Goal: Information Seeking & Learning: Compare options

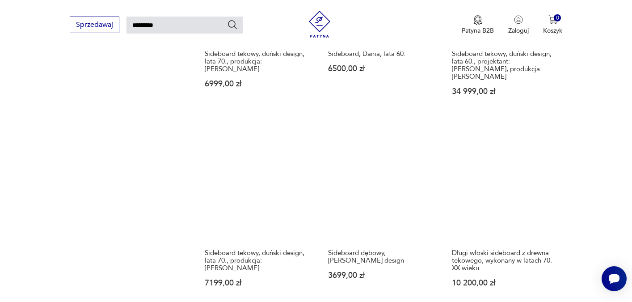
scroll to position [660, 0]
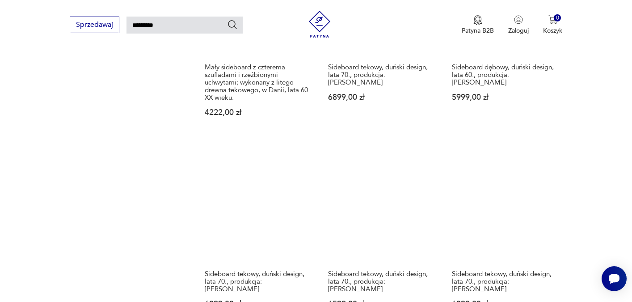
scroll to position [636, 0]
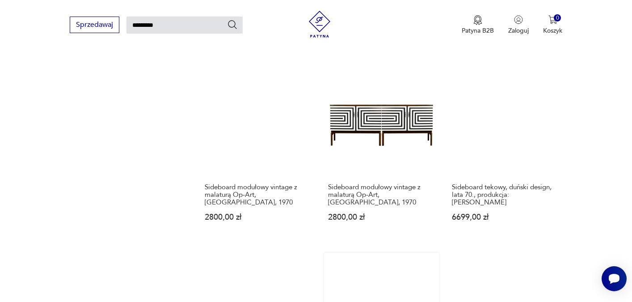
scroll to position [723, 0]
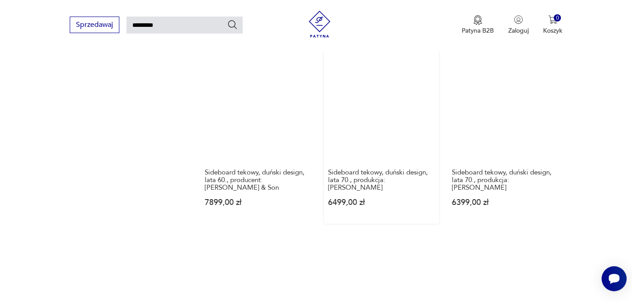
scroll to position [745, 0]
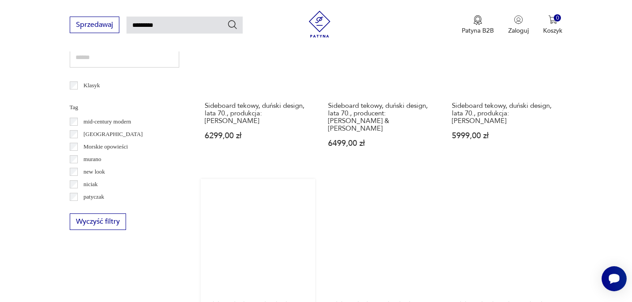
scroll to position [408, 0]
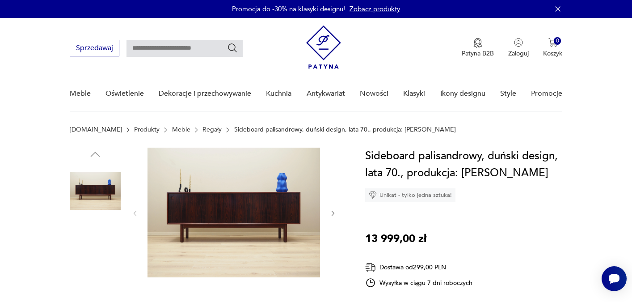
click at [85, 245] on img at bounding box center [95, 248] width 51 height 51
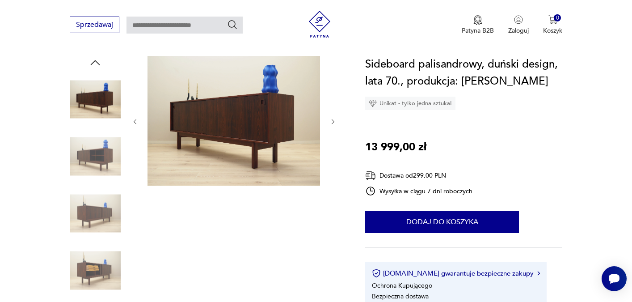
scroll to position [140, 0]
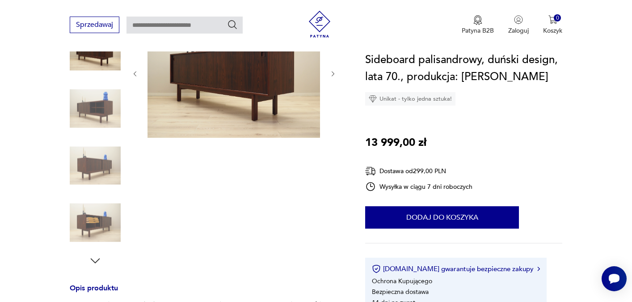
click at [82, 162] on img at bounding box center [95, 165] width 51 height 51
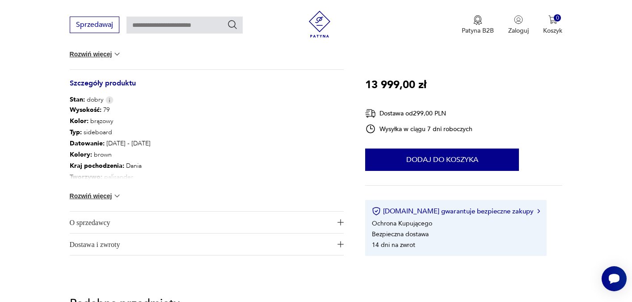
scroll to position [497, 0]
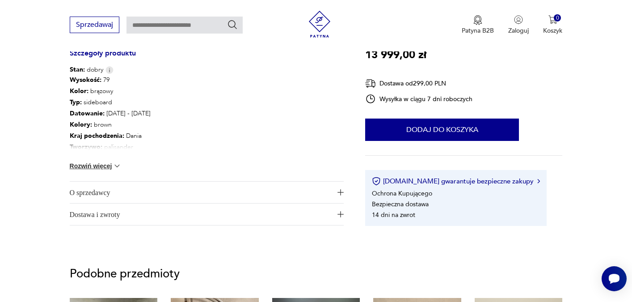
click at [89, 166] on button "Rozwiń więcej" at bounding box center [96, 165] width 52 height 9
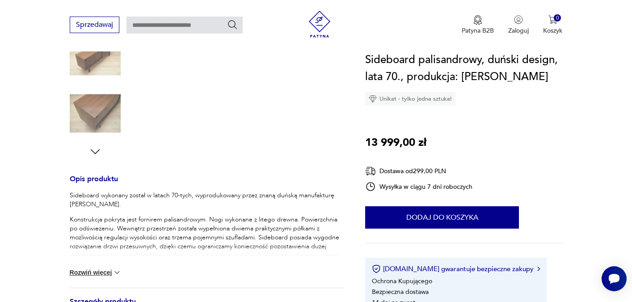
scroll to position [85, 0]
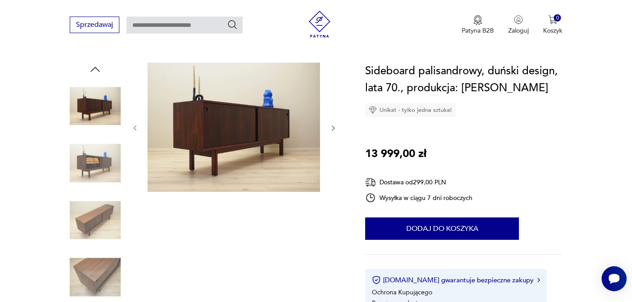
click at [91, 212] on img at bounding box center [95, 220] width 51 height 51
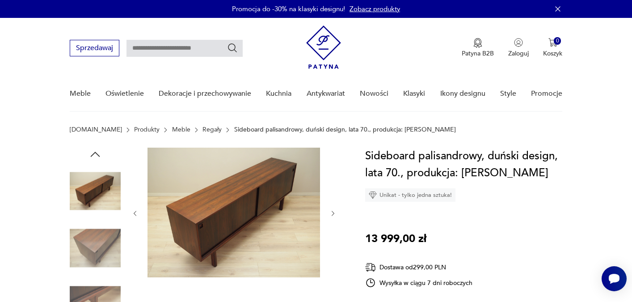
scroll to position [0, 0]
click at [101, 199] on img at bounding box center [95, 190] width 51 height 51
click at [93, 156] on icon "button" at bounding box center [95, 154] width 13 height 13
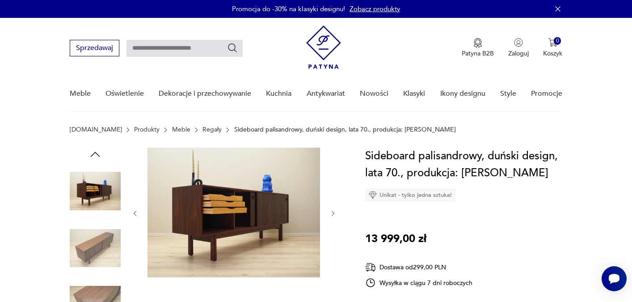
click at [95, 147] on section "[DOMAIN_NAME] Produkty Meble Regały Sideboard palisandrowy, duński design, lata…" at bounding box center [316, 136] width 632 height 21
click at [95, 158] on icon "button" at bounding box center [95, 154] width 13 height 13
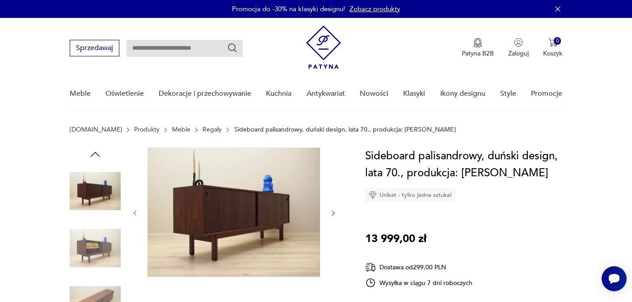
click at [94, 153] on icon "button" at bounding box center [94, 154] width 9 height 5
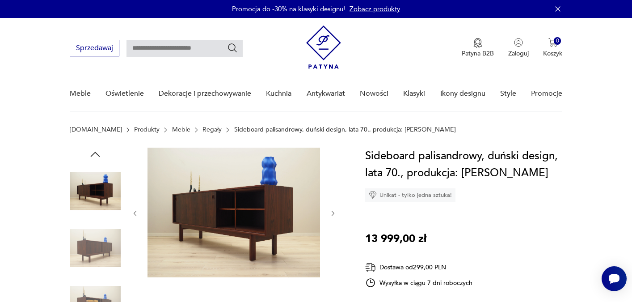
click at [94, 153] on icon "button" at bounding box center [94, 154] width 9 height 5
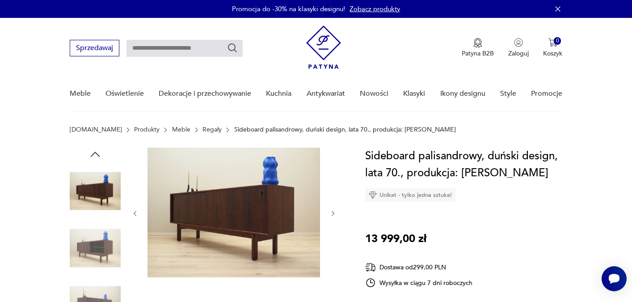
click at [94, 153] on icon "button" at bounding box center [94, 154] width 9 height 5
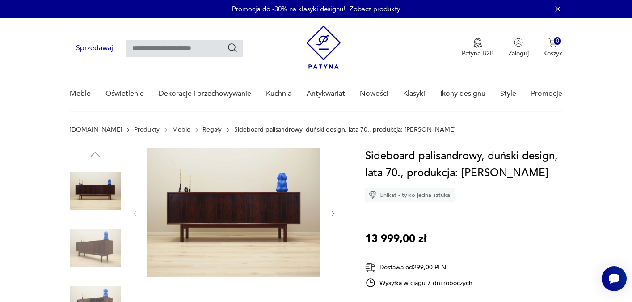
click at [234, 176] on img at bounding box center [234, 213] width 173 height 130
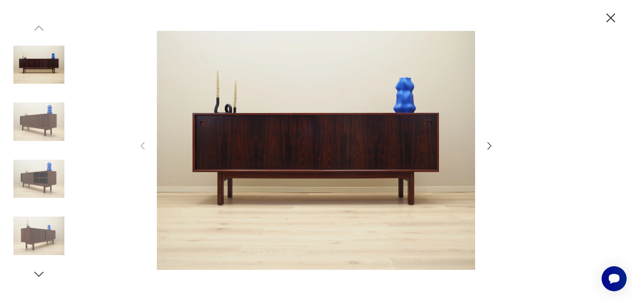
click at [608, 19] on icon "button" at bounding box center [611, 18] width 16 height 16
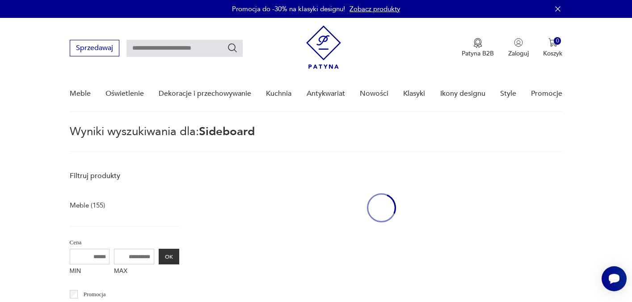
type input "*********"
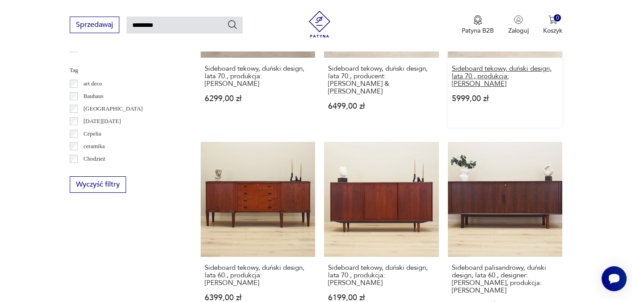
scroll to position [445, 0]
click at [448, 141] on link "Sideboard palisandrowy, duński design, lata 60., designer: [PERSON_NAME], produ…" at bounding box center [505, 233] width 115 height 185
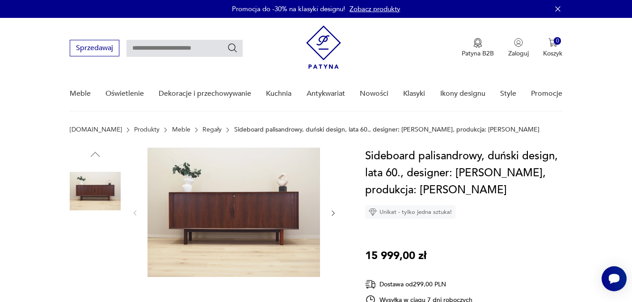
click at [93, 249] on img at bounding box center [95, 248] width 51 height 51
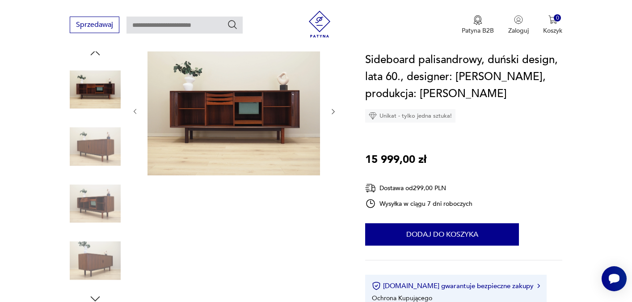
scroll to position [102, 0]
click at [92, 209] on img at bounding box center [95, 203] width 51 height 51
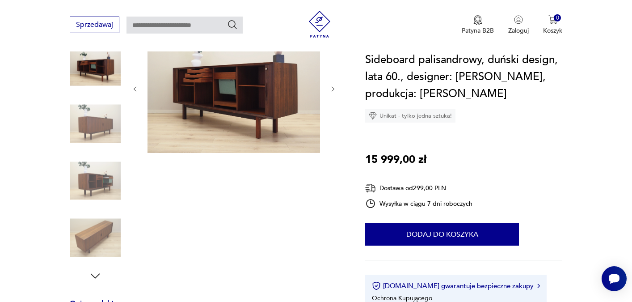
scroll to position [132, 0]
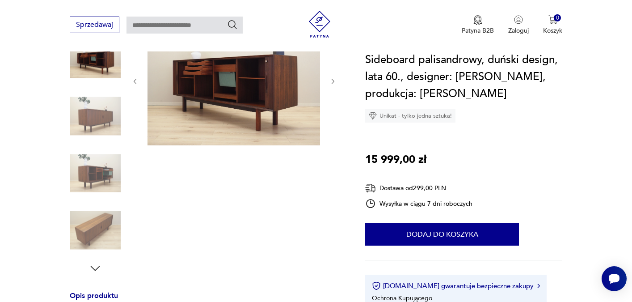
click at [94, 228] on img at bounding box center [95, 230] width 51 height 51
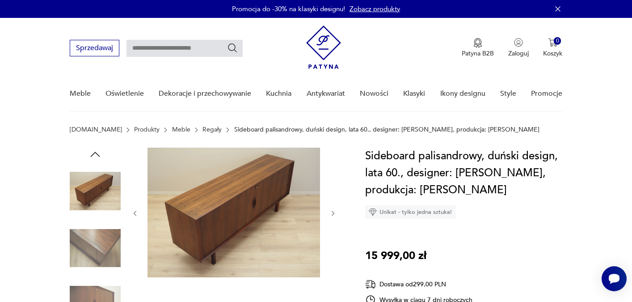
scroll to position [0, 0]
type input "*********"
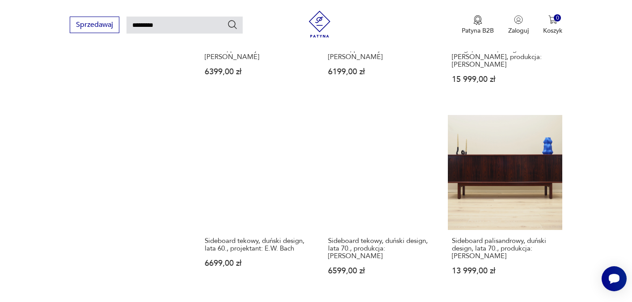
scroll to position [704, 0]
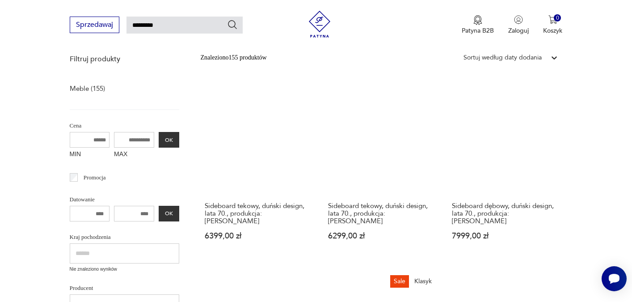
scroll to position [117, 0]
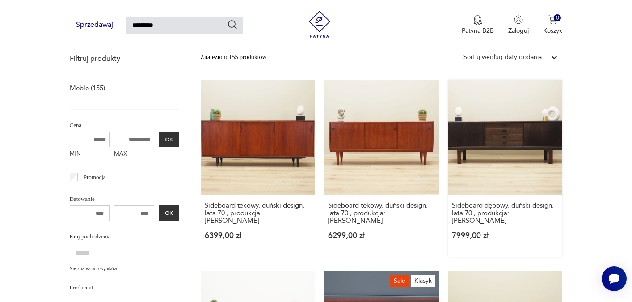
click at [448, 123] on link "Sideboard dębowy, duński design, lata 70., produkcja: Bramin 7999,00 zł" at bounding box center [505, 168] width 115 height 177
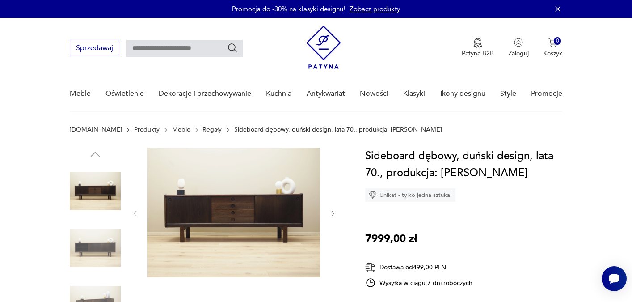
click at [332, 211] on icon "button" at bounding box center [334, 214] width 8 height 8
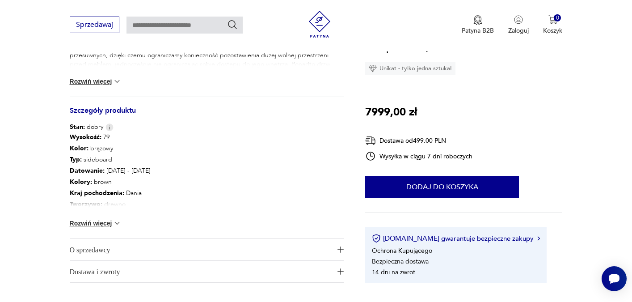
scroll to position [451, 0]
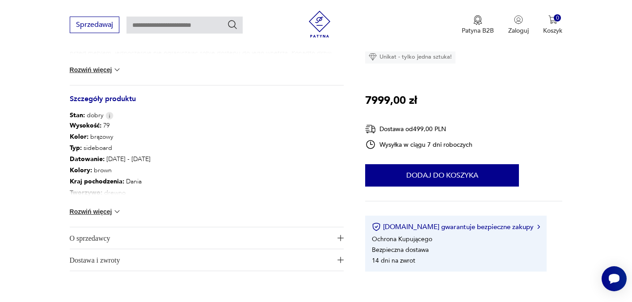
click at [100, 211] on button "Rozwiń więcej" at bounding box center [96, 211] width 52 height 9
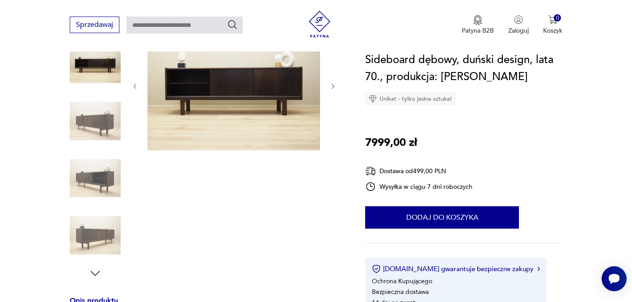
scroll to position [157, 0]
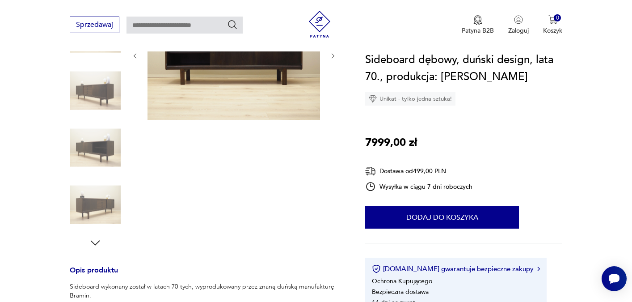
click at [93, 201] on img at bounding box center [95, 204] width 51 height 51
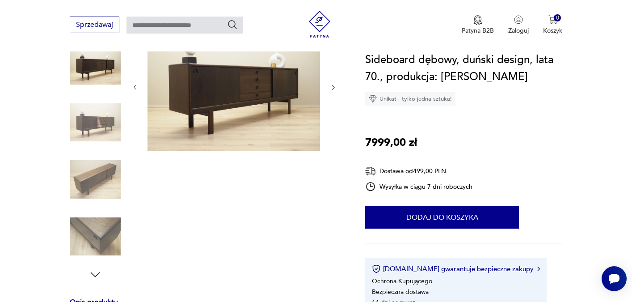
scroll to position [101, 0]
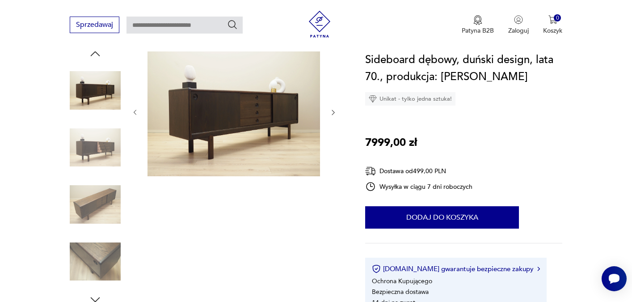
click at [330, 111] on icon "button" at bounding box center [334, 113] width 8 height 8
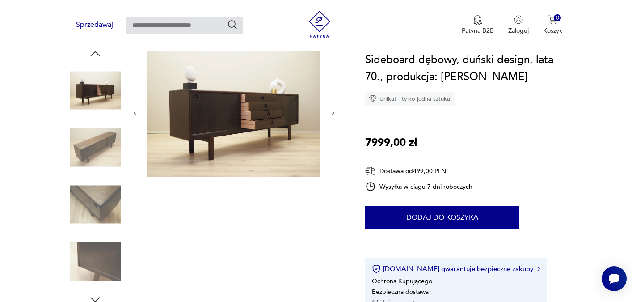
click at [330, 111] on icon "button" at bounding box center [334, 113] width 8 height 8
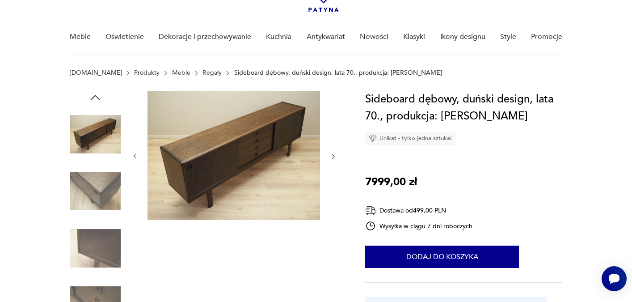
scroll to position [53, 0]
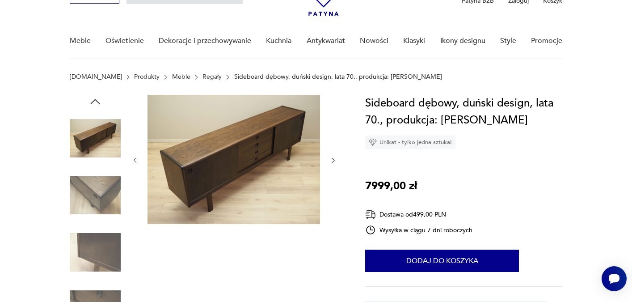
click at [94, 101] on icon "button" at bounding box center [94, 101] width 9 height 5
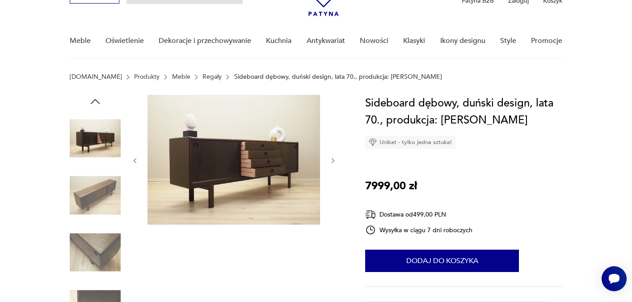
click at [95, 101] on icon "button" at bounding box center [95, 101] width 13 height 13
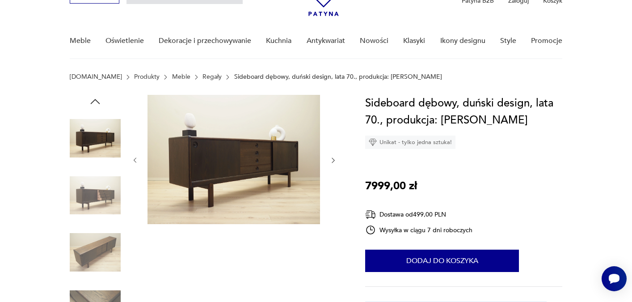
click at [95, 101] on icon "button" at bounding box center [95, 101] width 13 height 13
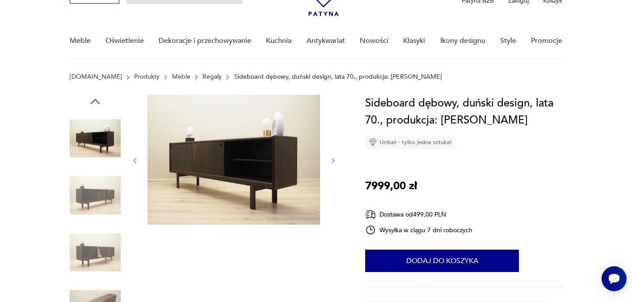
click at [95, 101] on icon "button" at bounding box center [95, 101] width 13 height 13
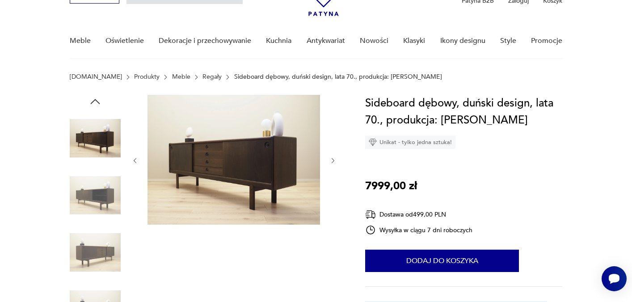
click at [95, 101] on icon "button" at bounding box center [95, 101] width 13 height 13
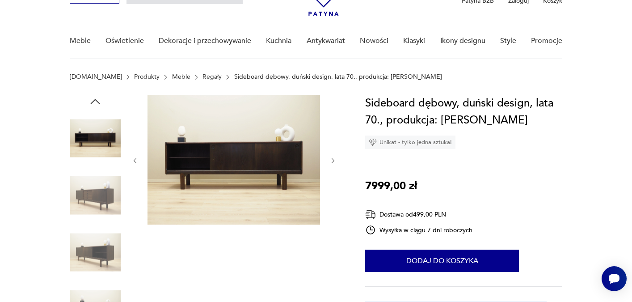
click at [93, 184] on img at bounding box center [95, 195] width 51 height 51
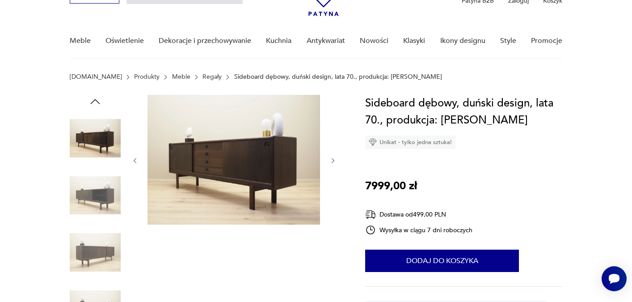
click at [238, 169] on img at bounding box center [234, 160] width 173 height 130
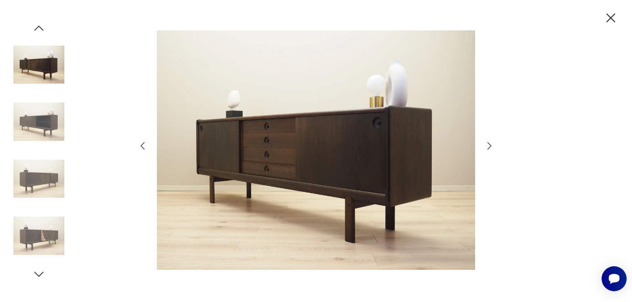
click at [608, 18] on icon "button" at bounding box center [611, 18] width 16 height 16
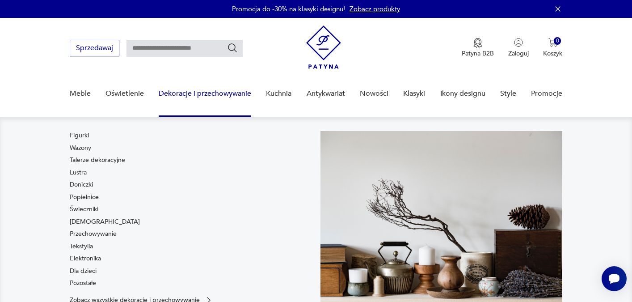
scroll to position [0, 0]
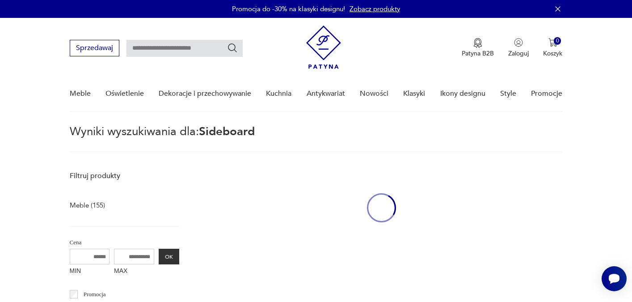
type input "*********"
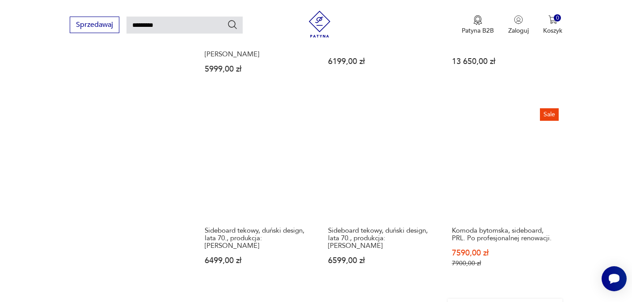
scroll to position [672, 0]
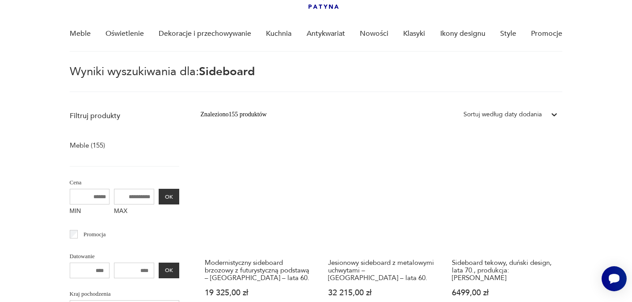
scroll to position [63, 0]
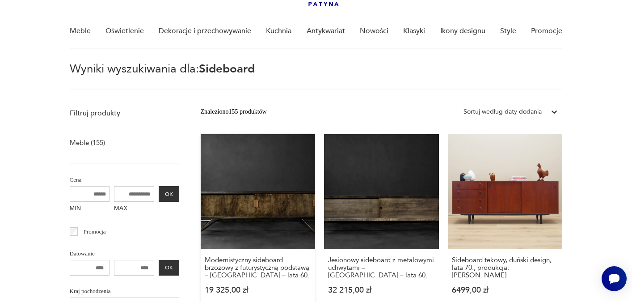
click at [236, 174] on link "Modernistyczny sideboard brzozowy z futurystyczną podstawą – Skandynawia – lata…" at bounding box center [258, 222] width 115 height 177
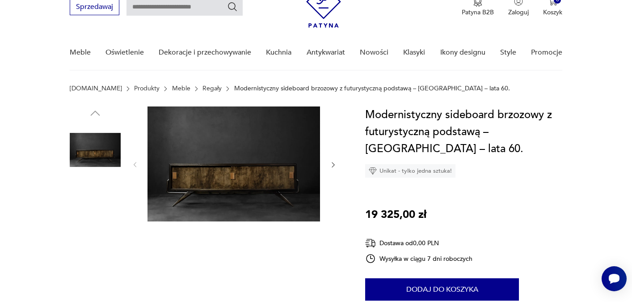
scroll to position [42, 0]
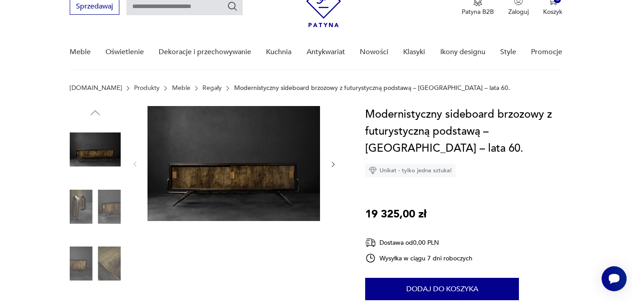
click at [333, 163] on icon "button" at bounding box center [333, 164] width 3 height 5
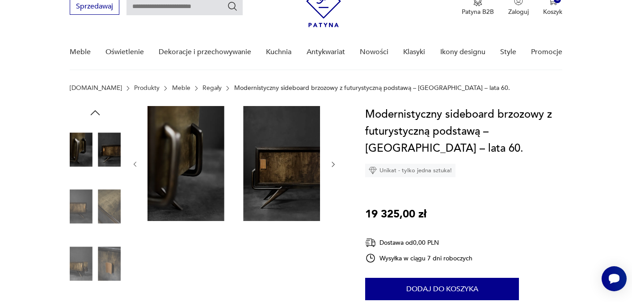
click at [333, 163] on icon "button" at bounding box center [333, 164] width 3 height 5
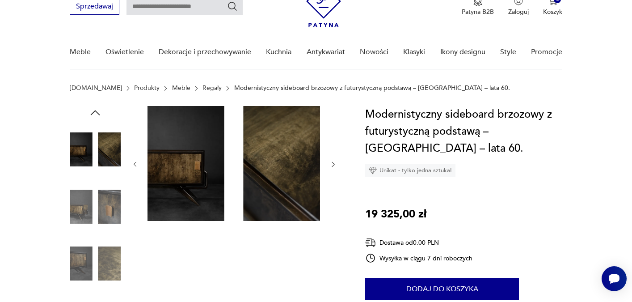
click at [333, 163] on icon "button" at bounding box center [333, 164] width 3 height 5
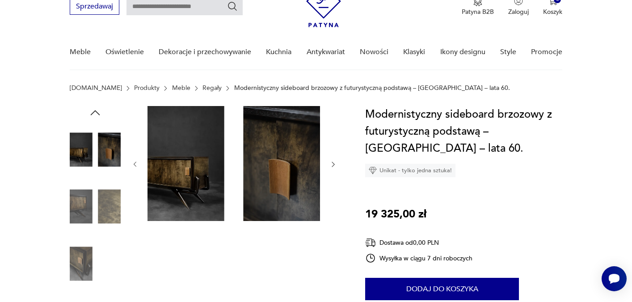
click at [333, 163] on icon "button" at bounding box center [333, 164] width 3 height 5
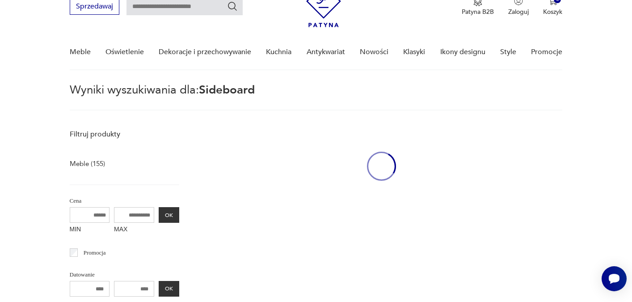
type input "*********"
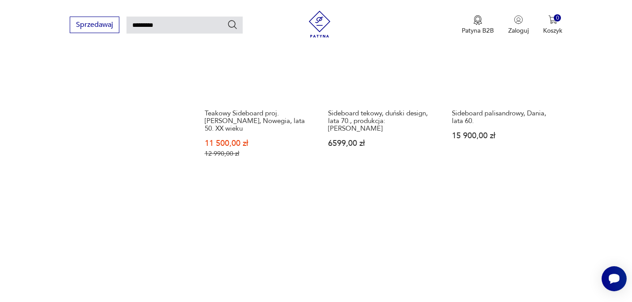
scroll to position [641, 0]
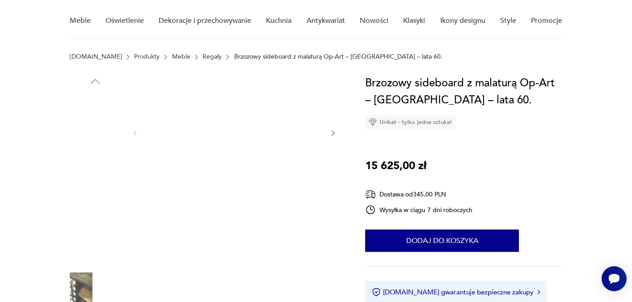
scroll to position [72, 0]
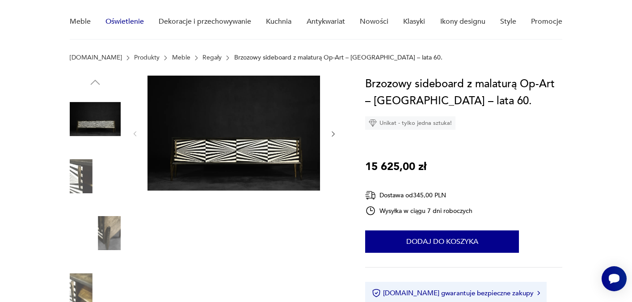
type input "*********"
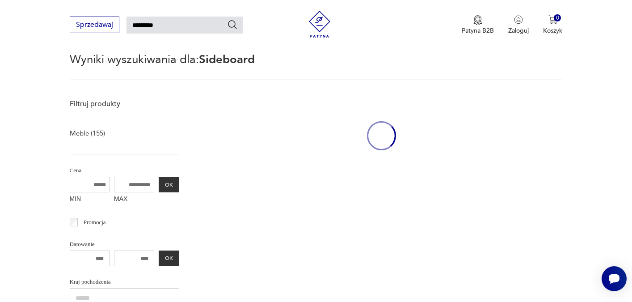
scroll to position [640, 0]
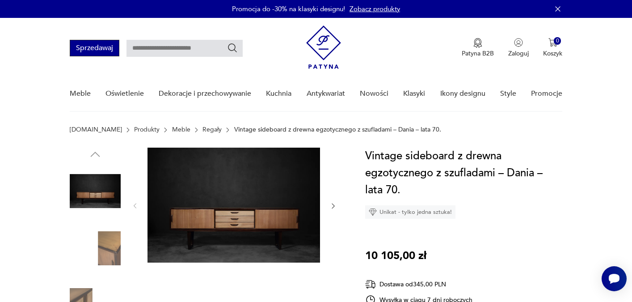
type input "*********"
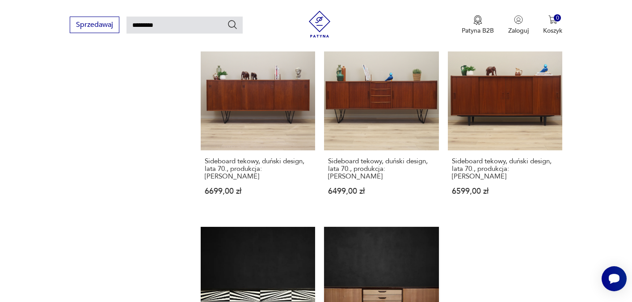
scroll to position [746, 0]
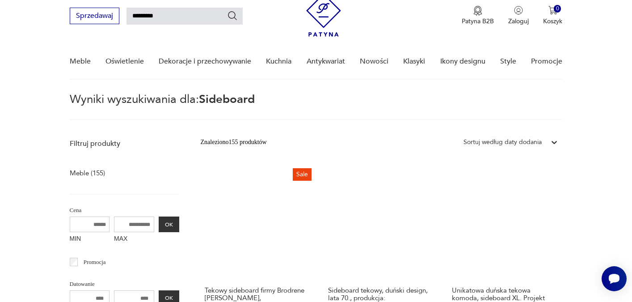
scroll to position [58, 0]
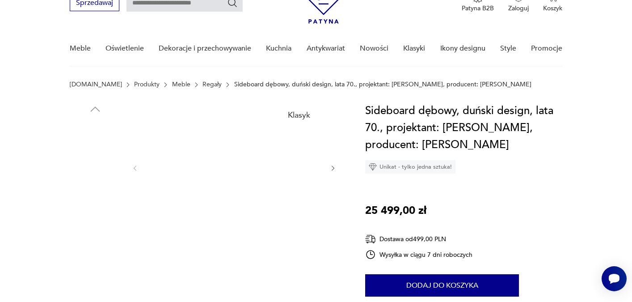
scroll to position [47, 0]
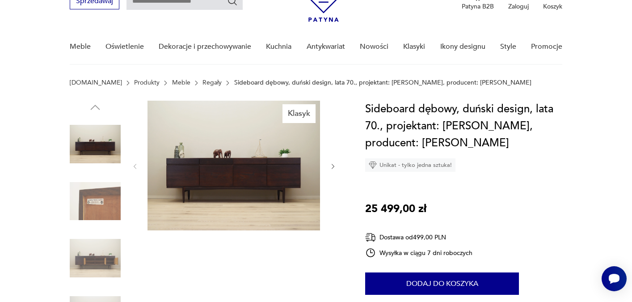
click at [333, 168] on icon "button" at bounding box center [333, 166] width 3 height 5
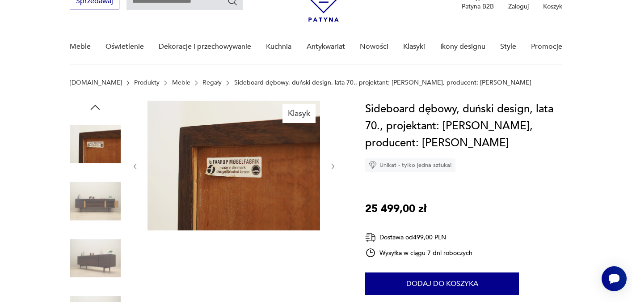
click at [333, 169] on icon "button" at bounding box center [334, 167] width 8 height 8
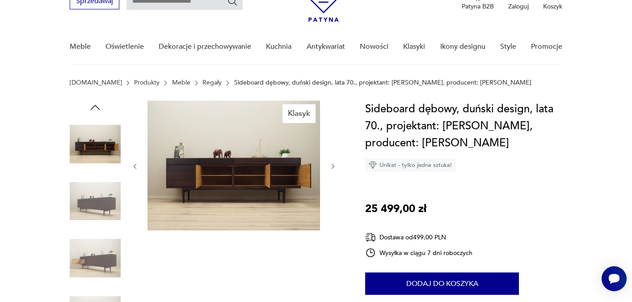
click at [333, 169] on icon "button" at bounding box center [334, 167] width 8 height 8
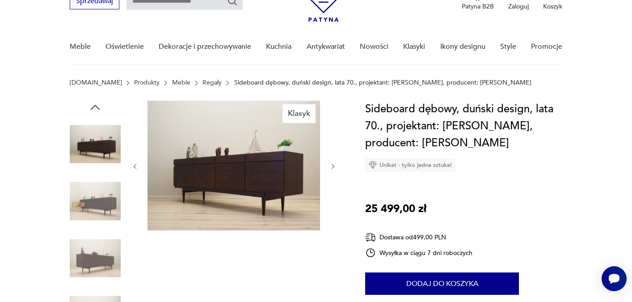
click at [233, 164] on img at bounding box center [234, 166] width 173 height 130
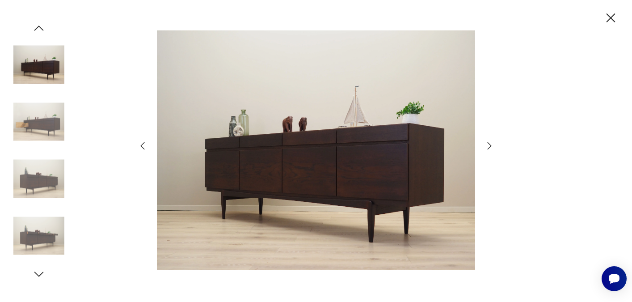
click at [489, 146] on icon "button" at bounding box center [489, 145] width 11 height 11
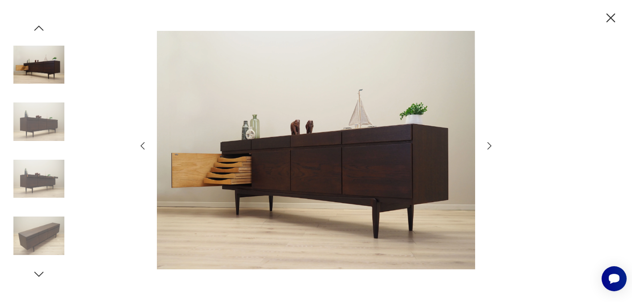
click at [489, 146] on icon "button" at bounding box center [489, 145] width 11 height 11
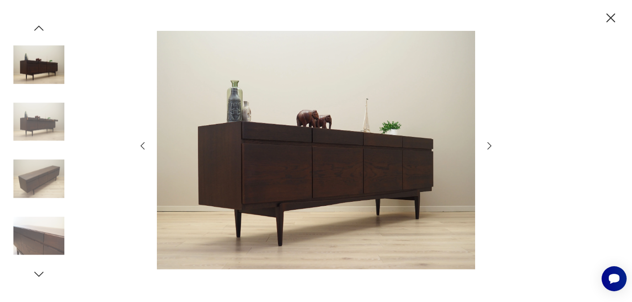
click at [611, 20] on icon "button" at bounding box center [611, 18] width 16 height 16
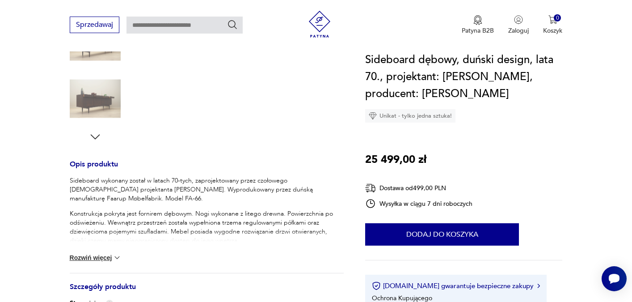
scroll to position [80, 0]
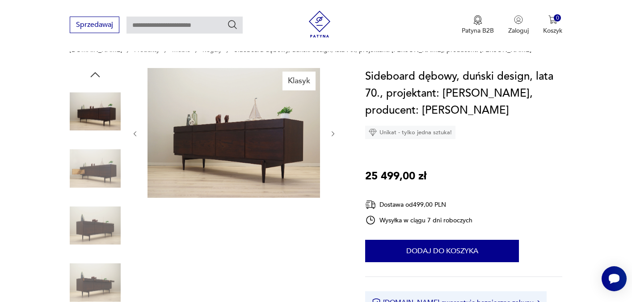
type input "*********"
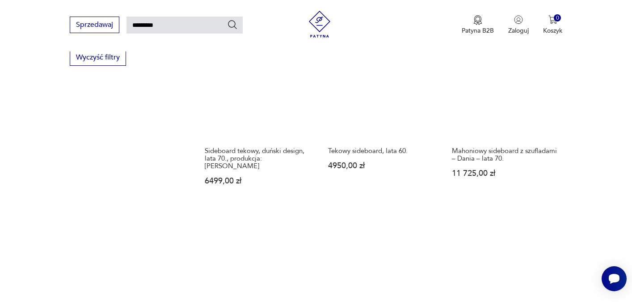
scroll to position [579, 0]
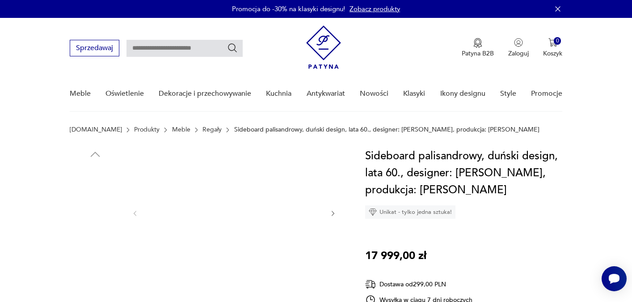
click at [259, 207] on img at bounding box center [234, 213] width 173 height 130
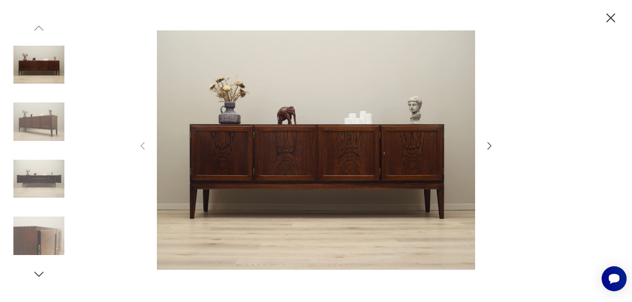
click at [486, 146] on icon "button" at bounding box center [489, 145] width 11 height 11
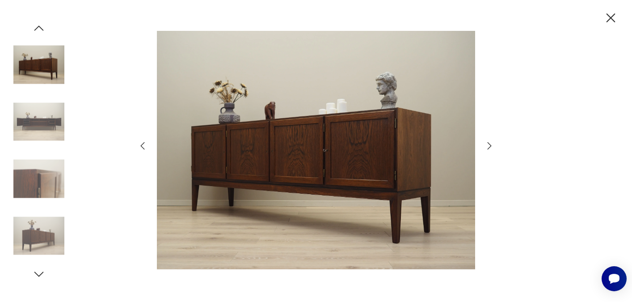
click at [486, 146] on icon "button" at bounding box center [489, 145] width 11 height 11
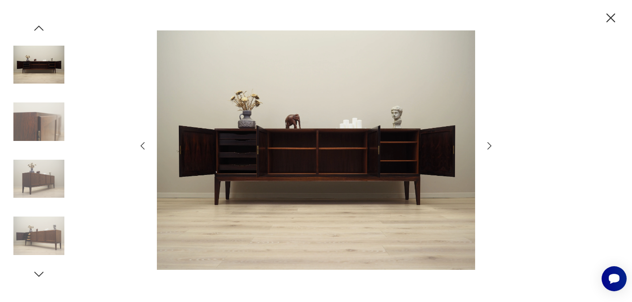
click at [486, 146] on icon "button" at bounding box center [489, 145] width 11 height 11
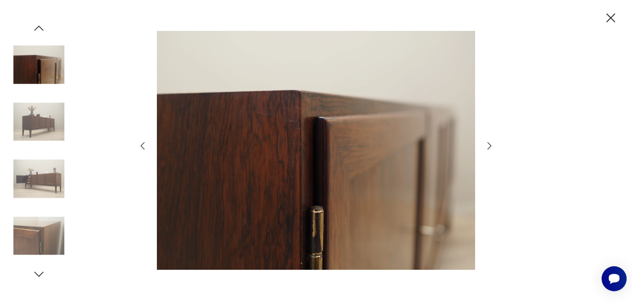
click at [486, 146] on icon "button" at bounding box center [489, 145] width 11 height 11
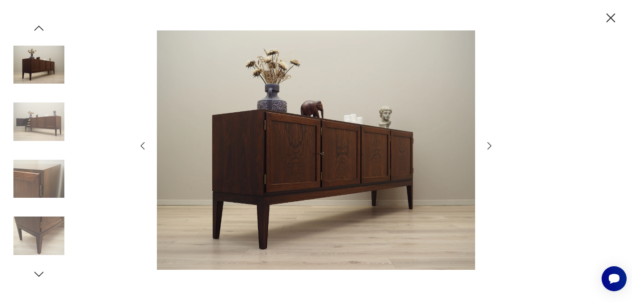
click at [487, 145] on icon "button" at bounding box center [489, 145] width 11 height 11
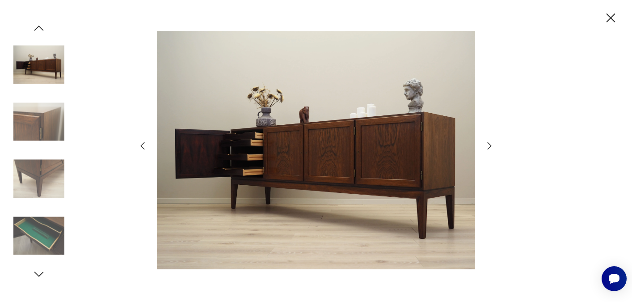
click at [487, 145] on icon "button" at bounding box center [489, 145] width 11 height 11
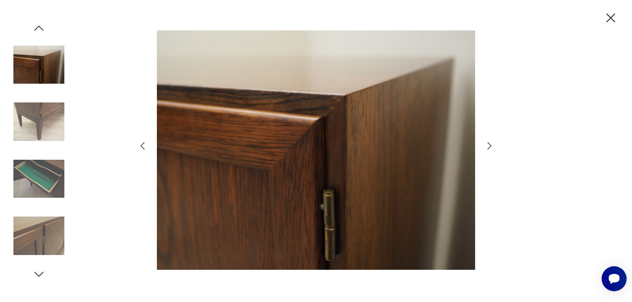
click at [487, 145] on icon "button" at bounding box center [489, 145] width 11 height 11
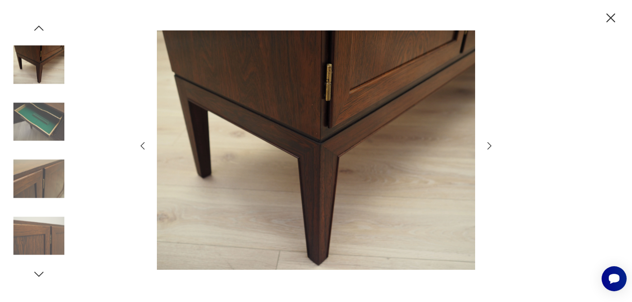
click at [487, 145] on icon "button" at bounding box center [489, 145] width 11 height 11
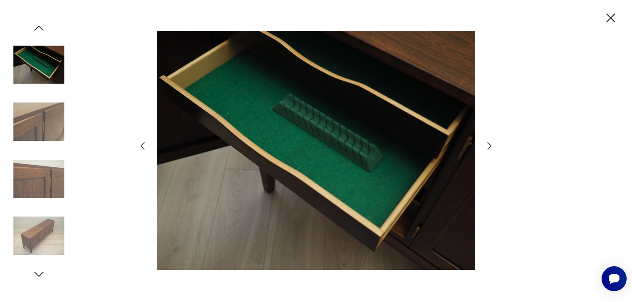
click at [487, 145] on icon "button" at bounding box center [489, 145] width 11 height 11
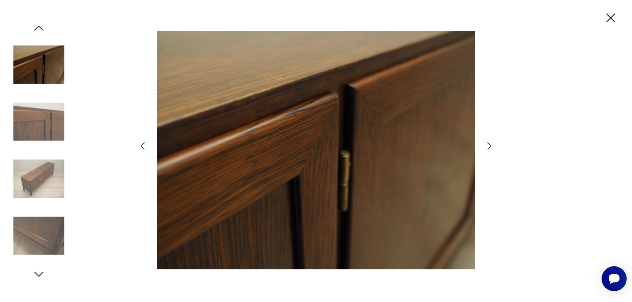
click at [487, 145] on icon "button" at bounding box center [489, 145] width 11 height 11
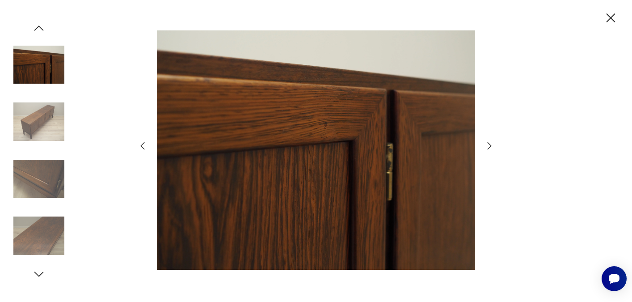
click at [487, 145] on icon "button" at bounding box center [489, 145] width 11 height 11
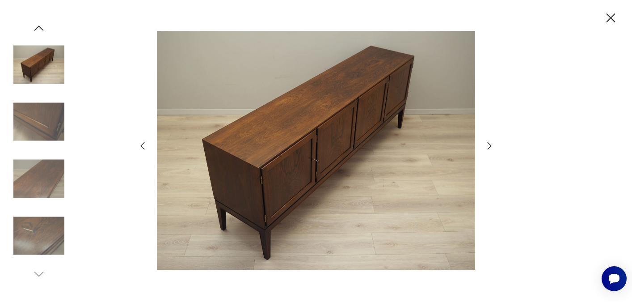
click at [487, 145] on icon "button" at bounding box center [489, 145] width 11 height 11
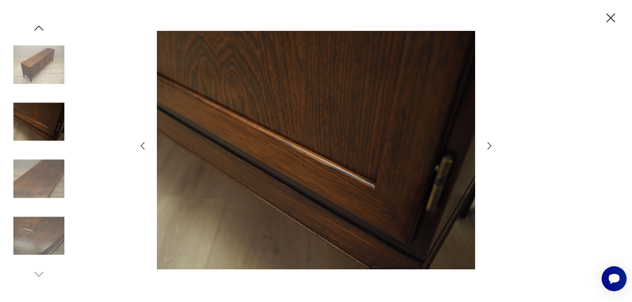
click at [487, 145] on icon "button" at bounding box center [489, 145] width 11 height 11
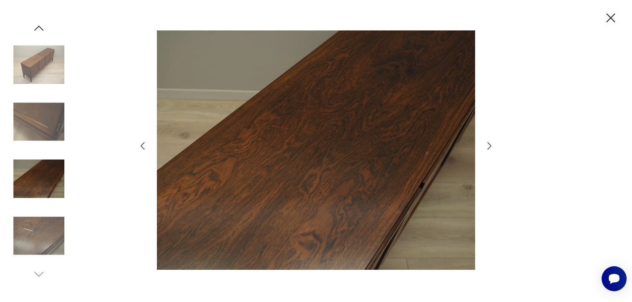
click at [487, 145] on icon "button" at bounding box center [489, 145] width 11 height 11
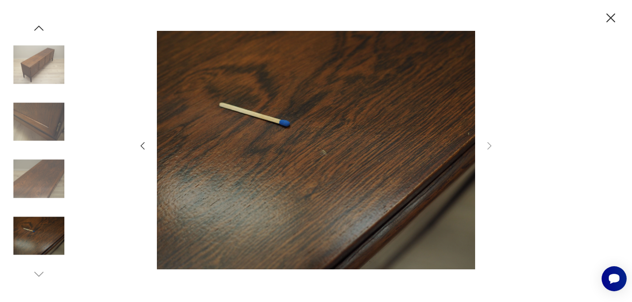
click at [612, 16] on icon "button" at bounding box center [611, 18] width 16 height 16
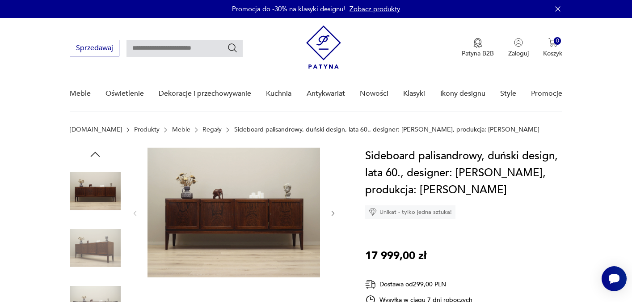
type input "*********"
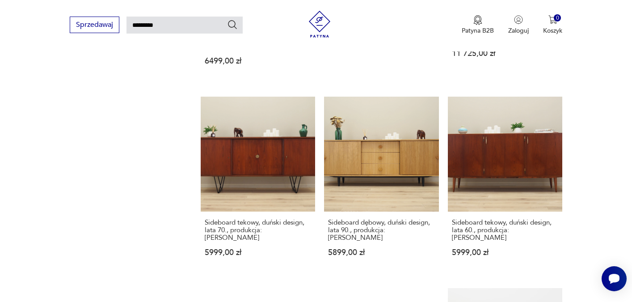
scroll to position [693, 0]
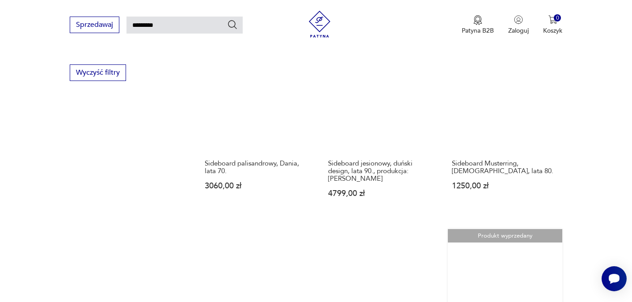
scroll to position [560, 0]
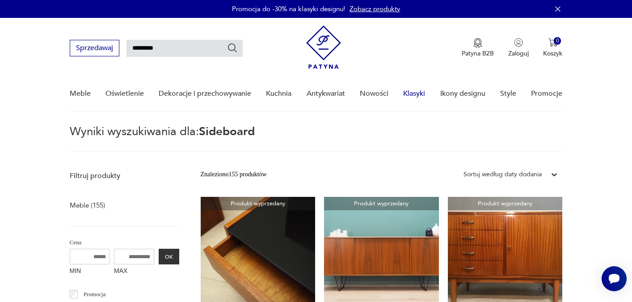
click at [415, 93] on link "Klasyki" at bounding box center [414, 93] width 22 height 34
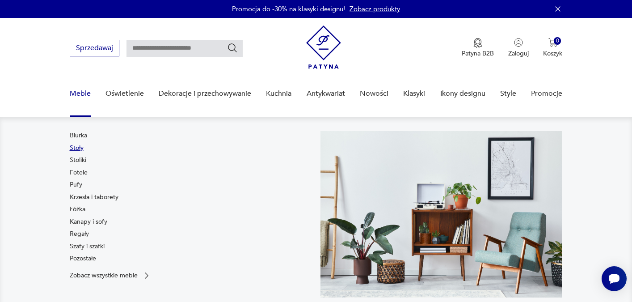
click at [75, 148] on link "Stoły" at bounding box center [77, 148] width 14 height 9
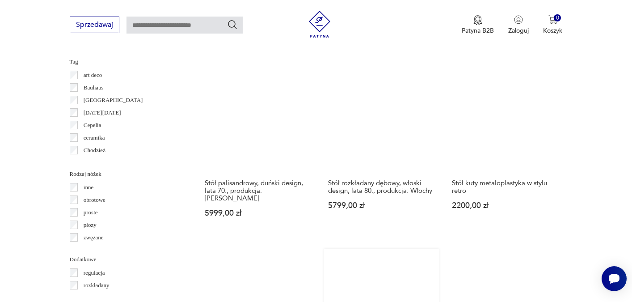
scroll to position [922, 0]
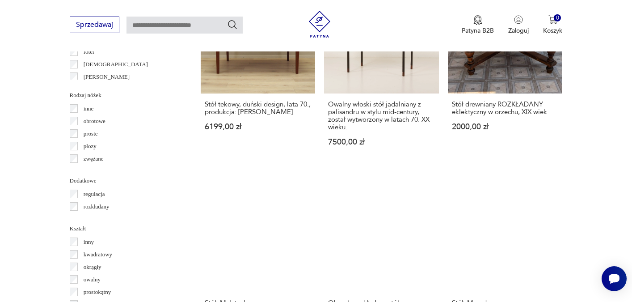
scroll to position [1000, 0]
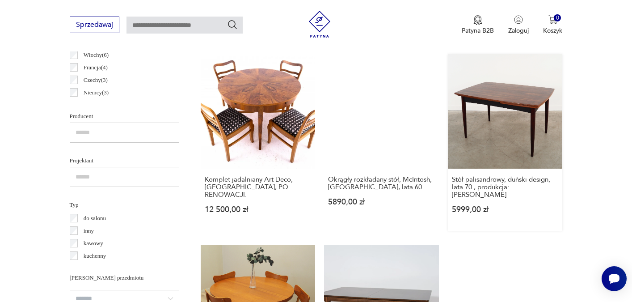
scroll to position [574, 0]
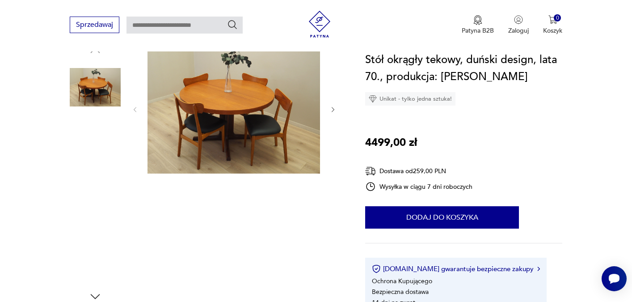
scroll to position [119, 0]
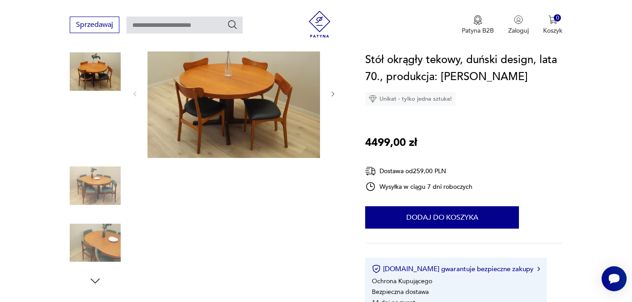
click at [259, 101] on img at bounding box center [234, 93] width 173 height 130
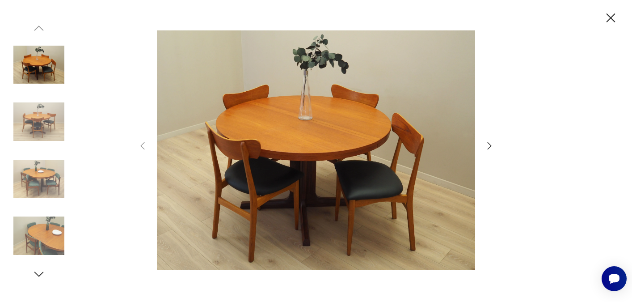
click at [490, 147] on icon "button" at bounding box center [490, 145] width 4 height 7
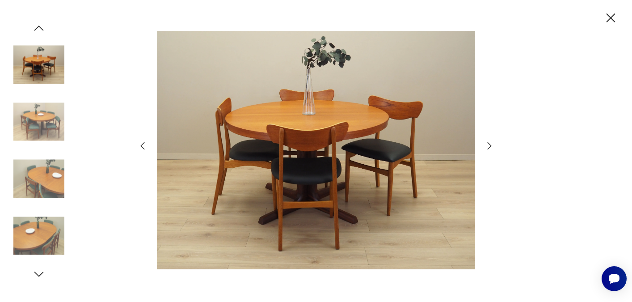
click at [490, 147] on icon "button" at bounding box center [490, 145] width 4 height 7
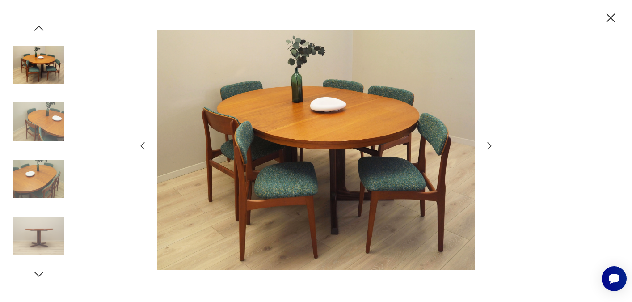
click at [490, 147] on icon "button" at bounding box center [490, 145] width 4 height 7
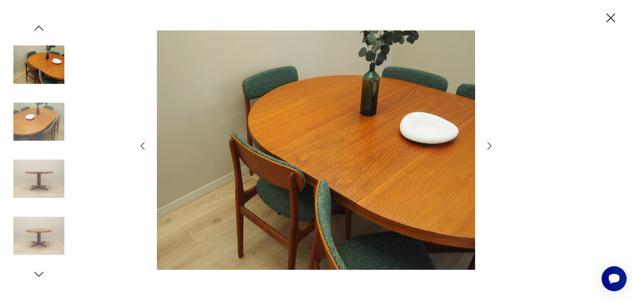
click at [490, 147] on icon "button" at bounding box center [490, 145] width 4 height 7
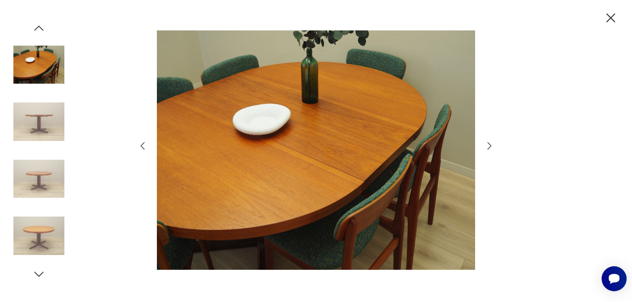
click at [490, 147] on icon "button" at bounding box center [490, 145] width 4 height 7
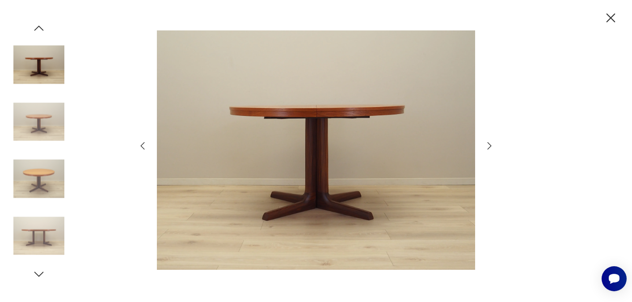
click at [611, 16] on icon "button" at bounding box center [611, 18] width 16 height 16
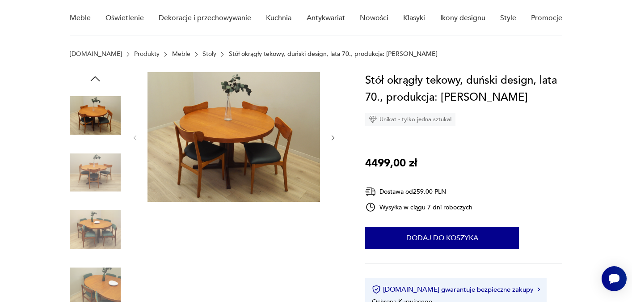
scroll to position [75, 0]
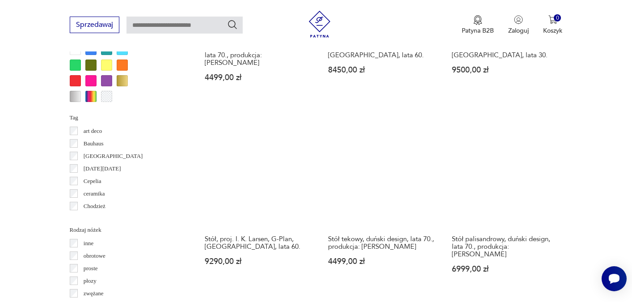
scroll to position [862, 0]
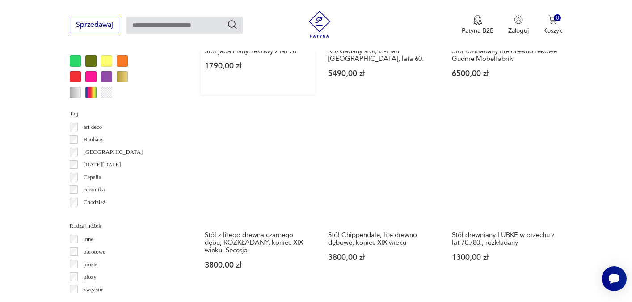
scroll to position [870, 0]
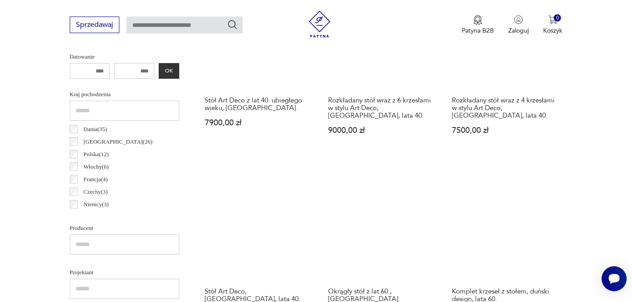
scroll to position [431, 0]
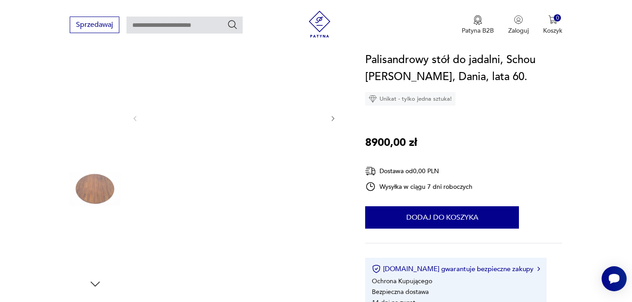
scroll to position [120, 0]
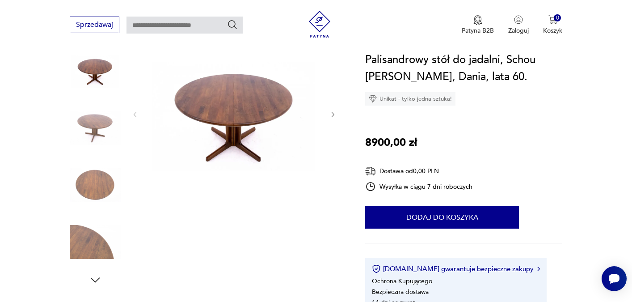
click at [333, 114] on icon "button" at bounding box center [334, 115] width 8 height 8
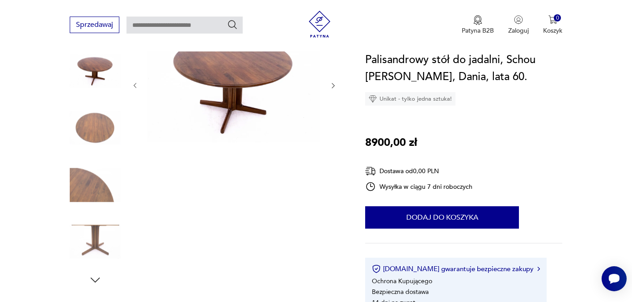
click at [333, 114] on div at bounding box center [234, 85] width 206 height 117
click at [331, 90] on button "button" at bounding box center [334, 85] width 8 height 9
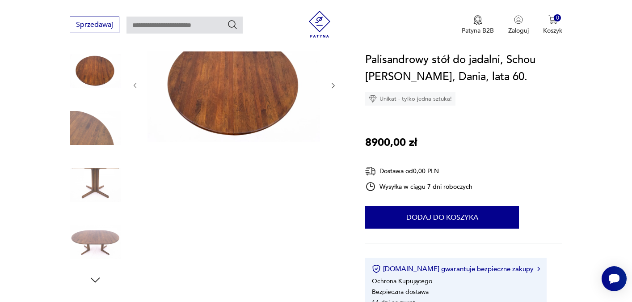
click at [333, 86] on icon "button" at bounding box center [334, 86] width 8 height 8
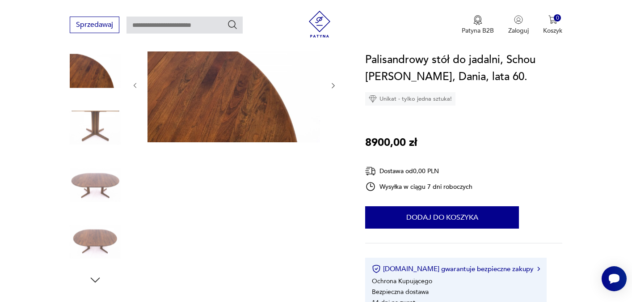
click at [333, 86] on icon "button" at bounding box center [334, 86] width 8 height 8
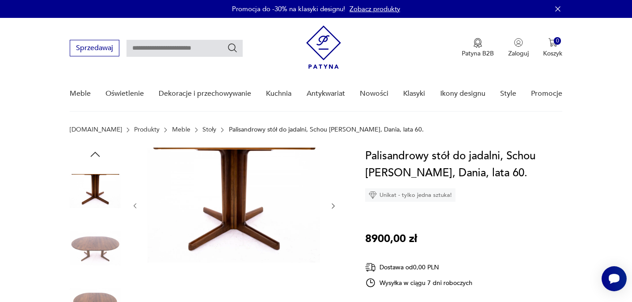
scroll to position [0, 0]
click at [334, 206] on icon "button" at bounding box center [334, 206] width 8 height 8
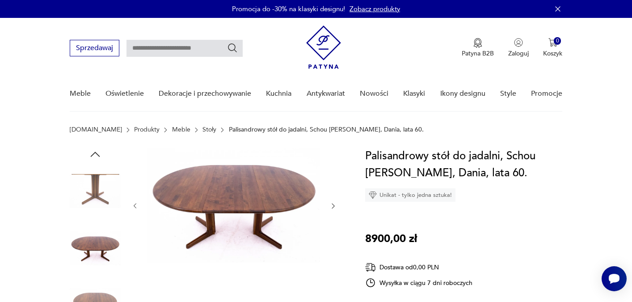
click at [332, 203] on icon "button" at bounding box center [334, 206] width 8 height 8
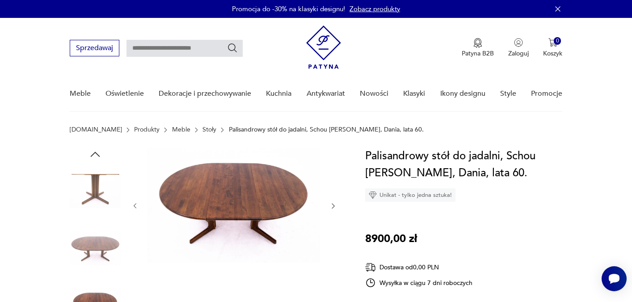
click at [332, 203] on icon "button" at bounding box center [334, 206] width 8 height 8
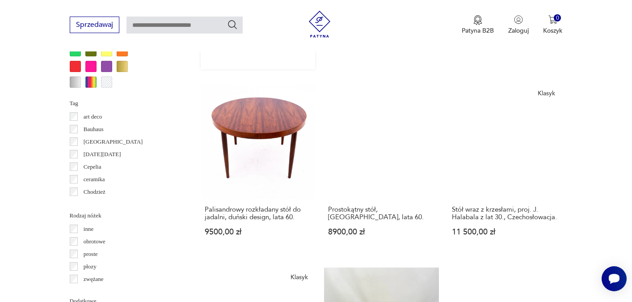
scroll to position [900, 0]
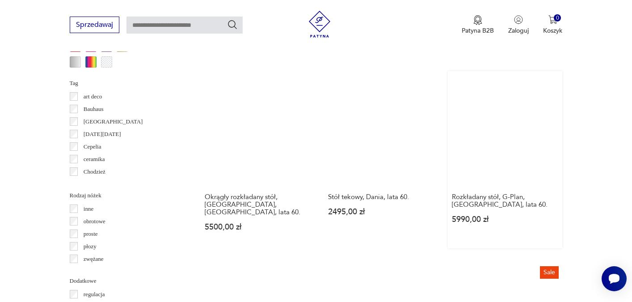
scroll to position [909, 0]
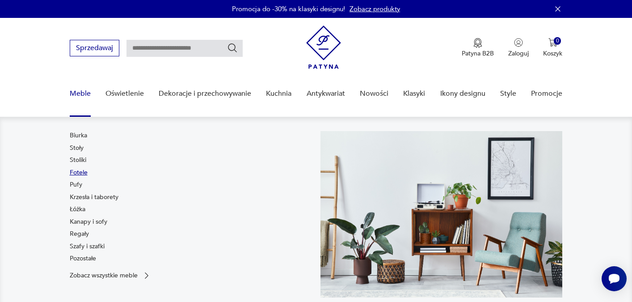
click at [75, 172] on link "Fotele" at bounding box center [79, 172] width 18 height 9
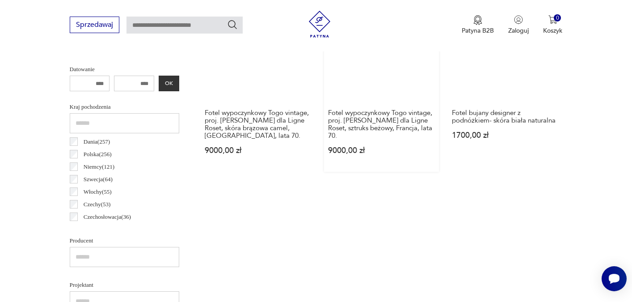
scroll to position [416, 0]
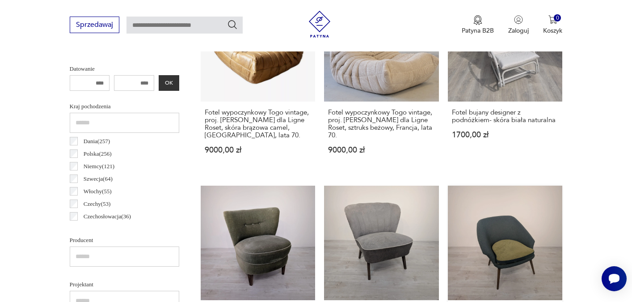
click at [448, 234] on link "Fotel klubowy, koktajlowy vintage lata 60-tych 700,00 zł" at bounding box center [505, 270] width 115 height 169
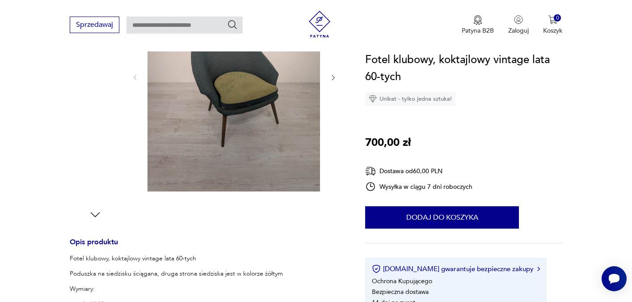
scroll to position [186, 0]
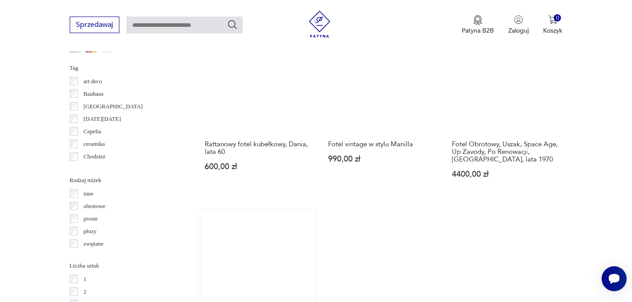
scroll to position [951, 0]
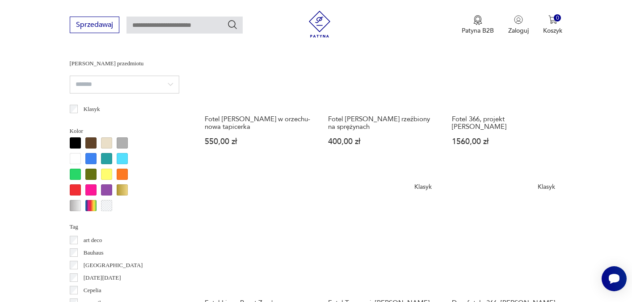
scroll to position [793, 0]
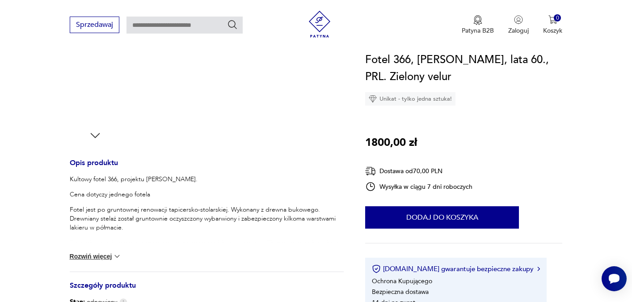
scroll to position [306, 0]
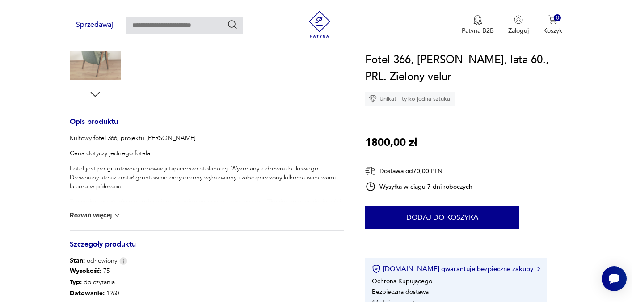
click at [110, 234] on div "Opis produktu Kultowy fotel 366, projektu [PERSON_NAME]. Cena dotyczy jednego f…" at bounding box center [207, 267] width 275 height 297
click at [106, 211] on button "Rozwiń więcej" at bounding box center [96, 215] width 52 height 9
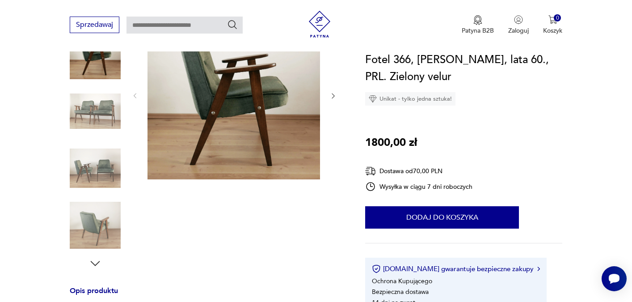
scroll to position [136, 0]
click at [91, 121] on img at bounding box center [95, 111] width 51 height 51
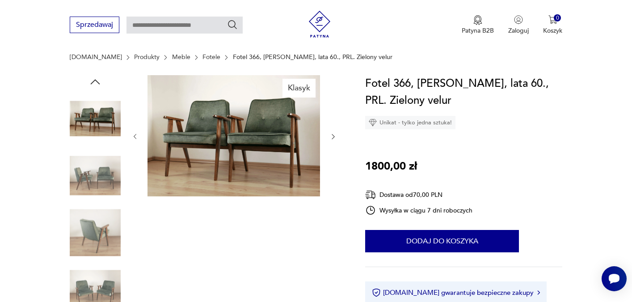
scroll to position [25, 0]
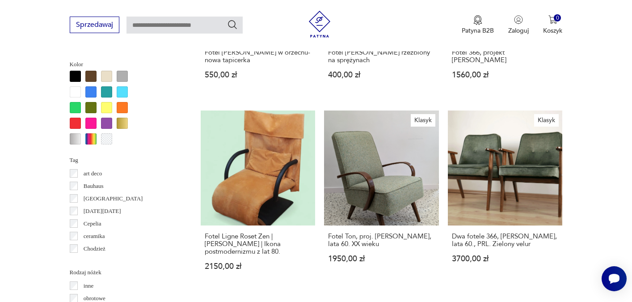
scroll to position [858, 0]
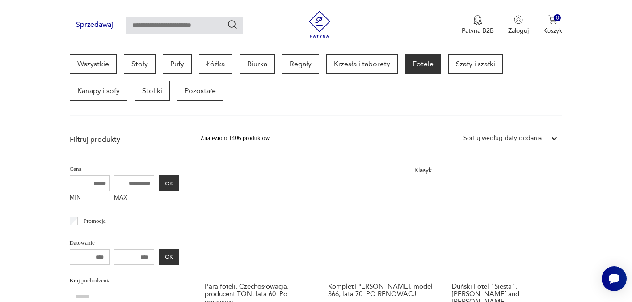
scroll to position [238, 0]
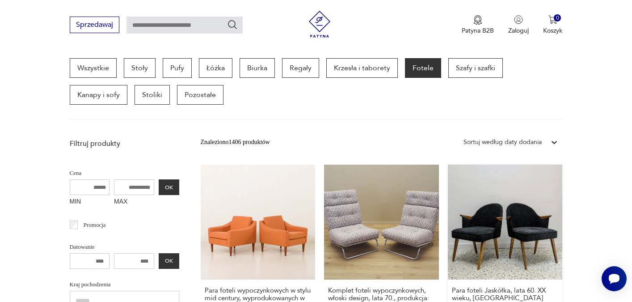
click at [448, 239] on link "Para foteli Jaskółka, lata 60. XX wieku, [GEOGRAPHIC_DATA] 3100,00 zł" at bounding box center [505, 257] width 115 height 185
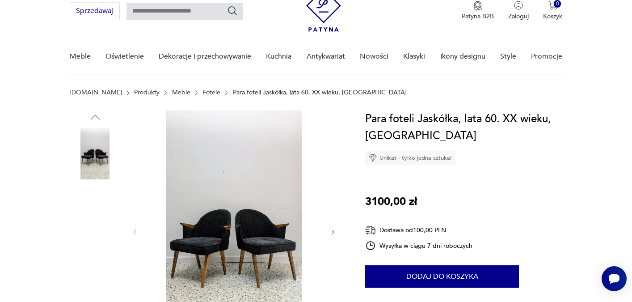
scroll to position [64, 0]
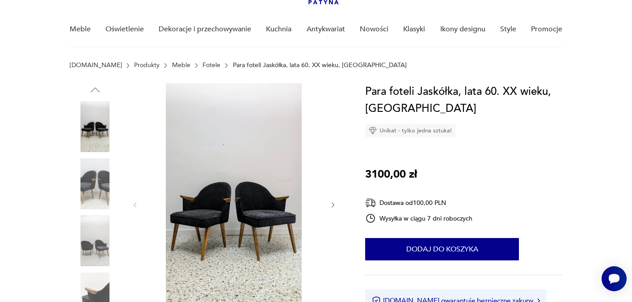
click at [96, 184] on img at bounding box center [95, 183] width 51 height 51
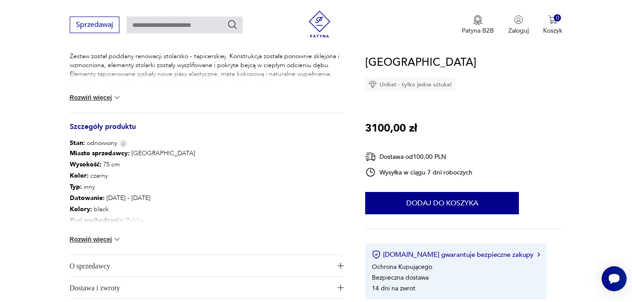
scroll to position [431, 0]
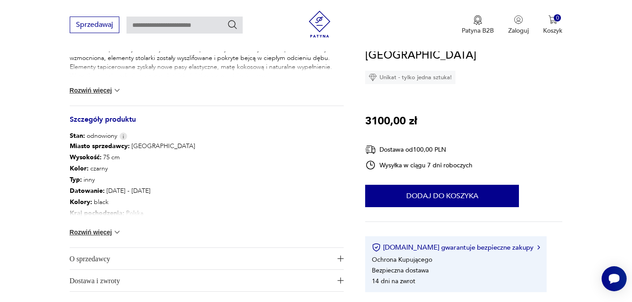
click at [110, 231] on button "Rozwiń więcej" at bounding box center [96, 232] width 52 height 9
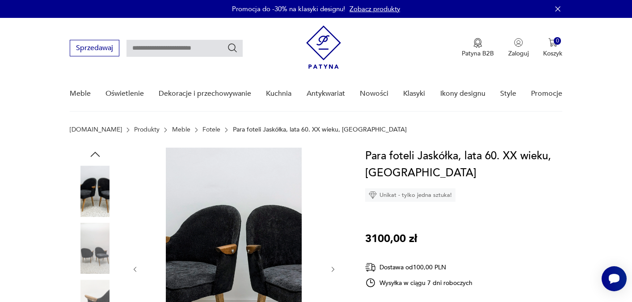
scroll to position [0, 0]
click at [93, 153] on icon "button" at bounding box center [95, 154] width 13 height 13
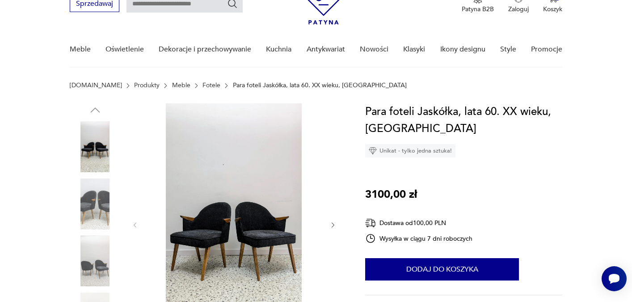
scroll to position [63, 0]
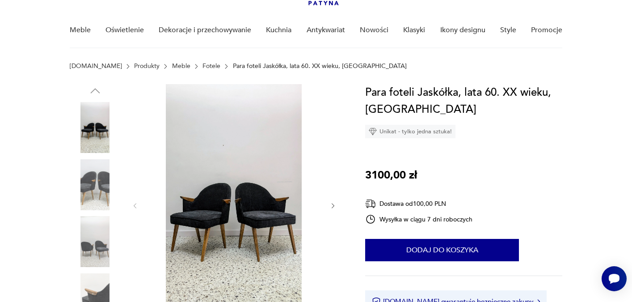
click at [91, 134] on img at bounding box center [95, 127] width 51 height 51
click at [214, 169] on img at bounding box center [234, 204] width 173 height 241
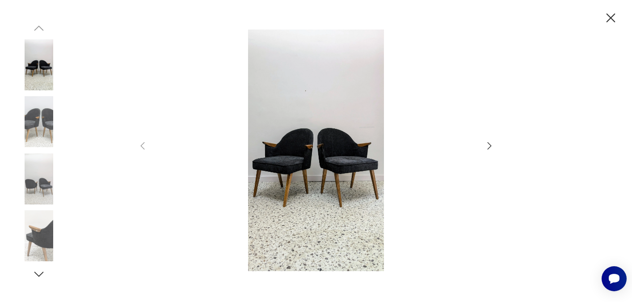
click at [613, 16] on icon "button" at bounding box center [611, 17] width 9 height 9
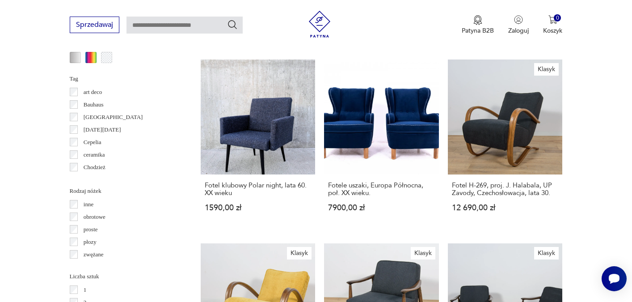
scroll to position [940, 0]
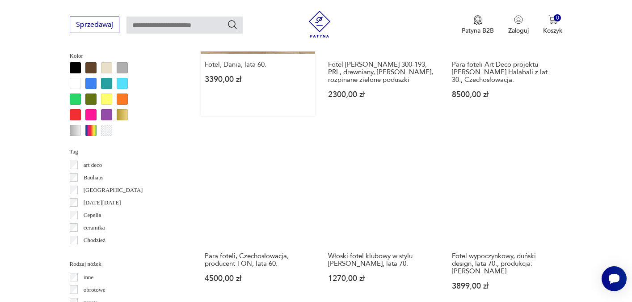
scroll to position [868, 0]
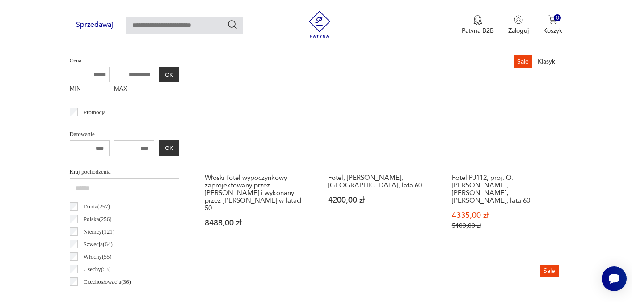
scroll to position [238, 0]
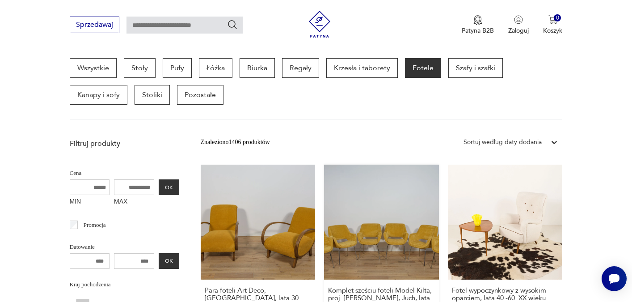
click at [337, 223] on link "Komplet sześciu foteli Model Kilta, proj. [PERSON_NAME], Juch, lata 70. 10 590,…" at bounding box center [381, 253] width 115 height 177
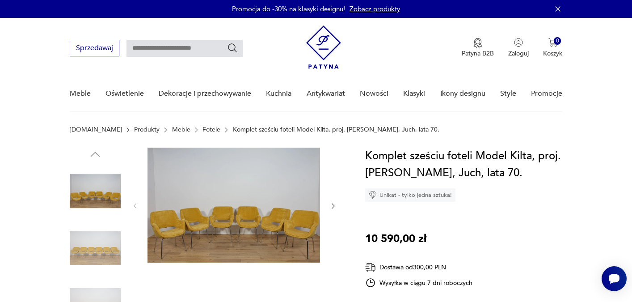
click at [243, 201] on img at bounding box center [234, 205] width 173 height 115
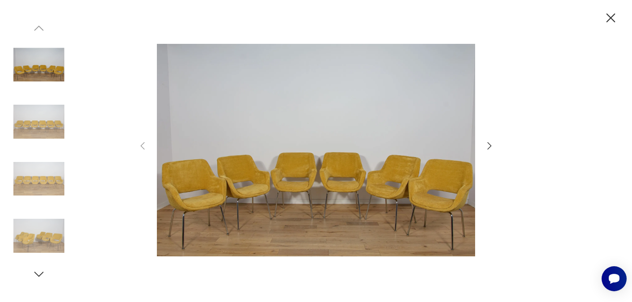
click at [492, 143] on icon "button" at bounding box center [489, 145] width 11 height 11
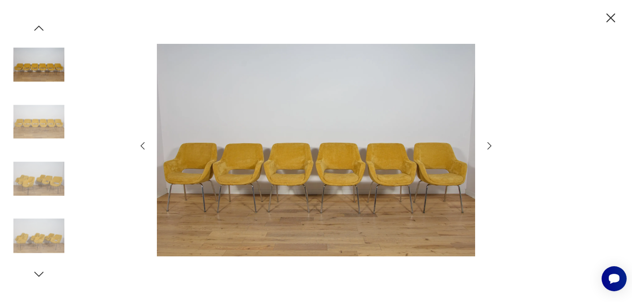
click at [610, 17] on icon "button" at bounding box center [611, 17] width 9 height 9
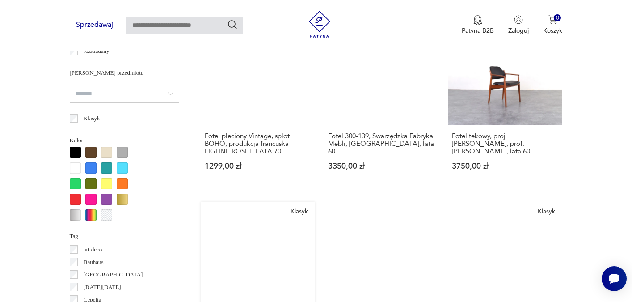
scroll to position [828, 0]
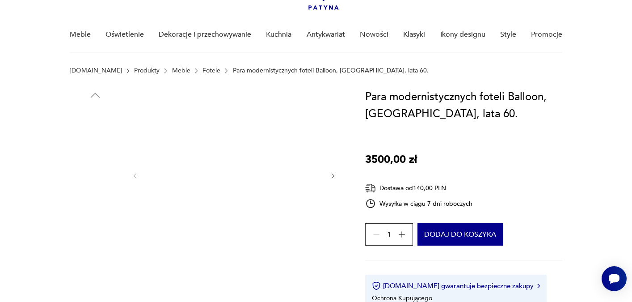
scroll to position [60, 0]
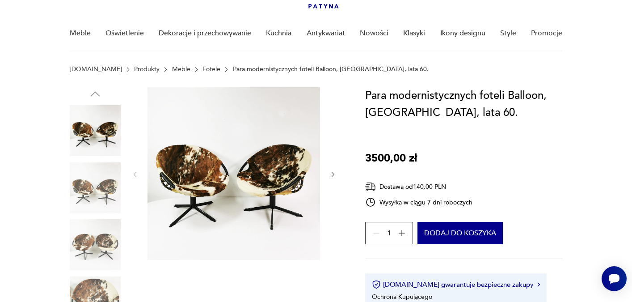
click at [96, 185] on img at bounding box center [95, 187] width 51 height 51
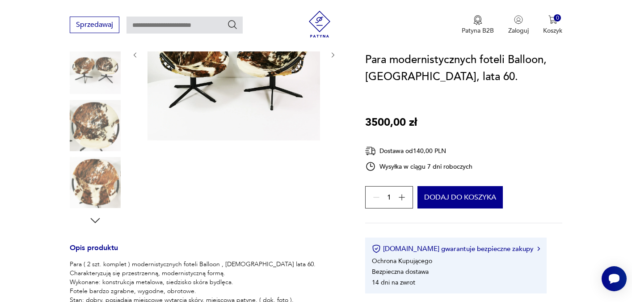
scroll to position [186, 0]
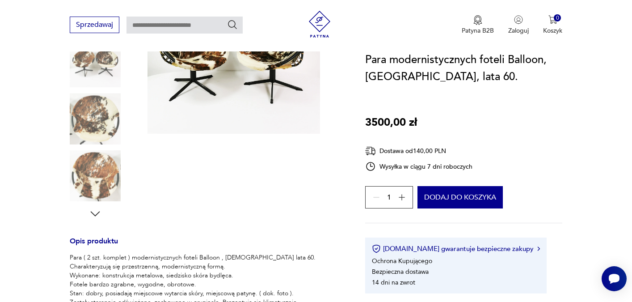
click at [96, 190] on img at bounding box center [95, 175] width 51 height 51
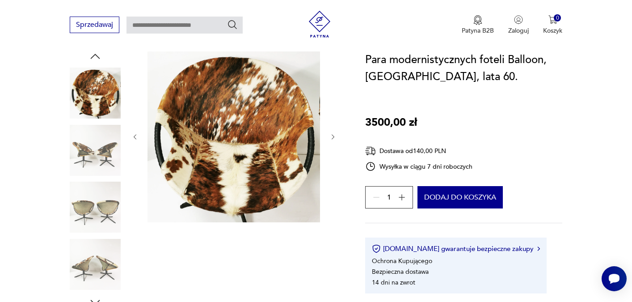
scroll to position [96, 0]
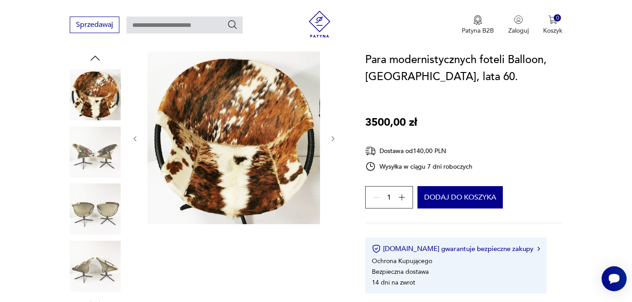
click at [95, 144] on img at bounding box center [95, 152] width 51 height 51
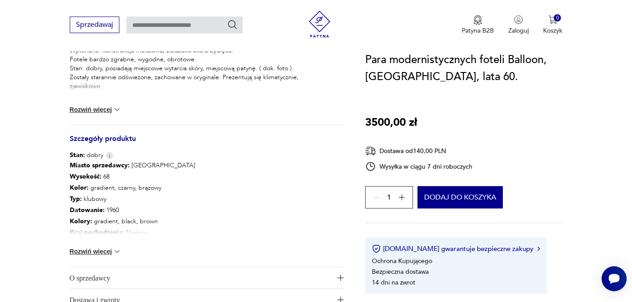
scroll to position [419, 0]
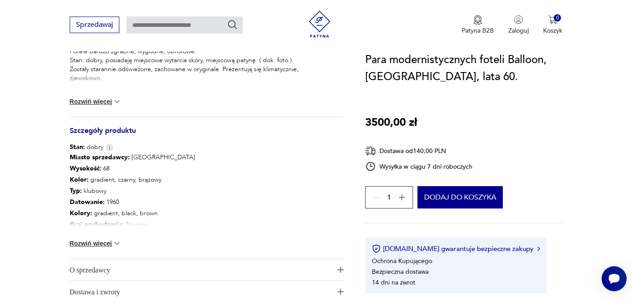
click at [113, 245] on img at bounding box center [117, 243] width 9 height 9
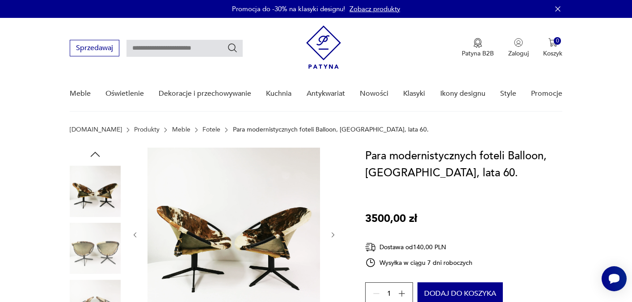
scroll to position [0, 0]
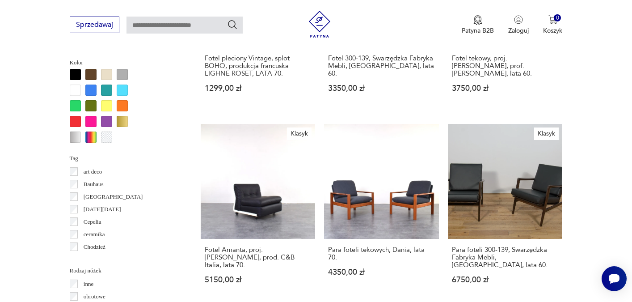
scroll to position [863, 0]
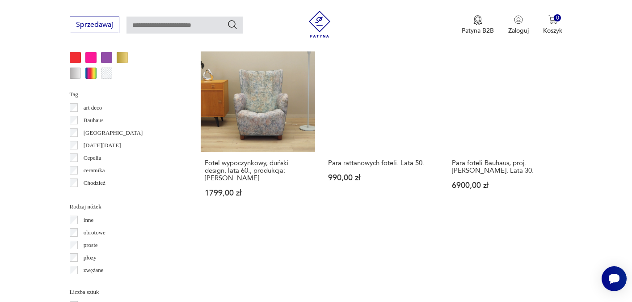
scroll to position [927, 0]
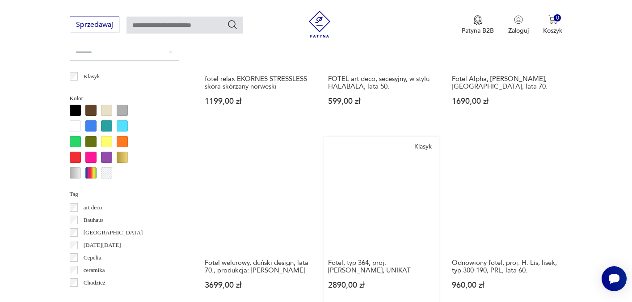
scroll to position [826, 0]
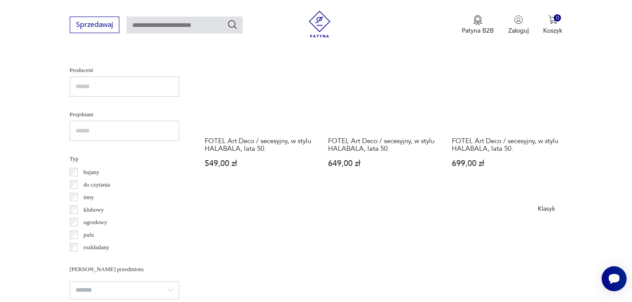
scroll to position [609, 0]
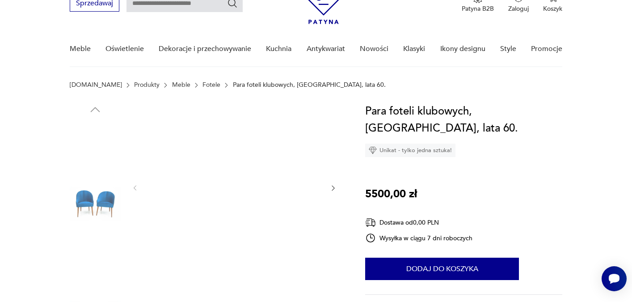
scroll to position [46, 0]
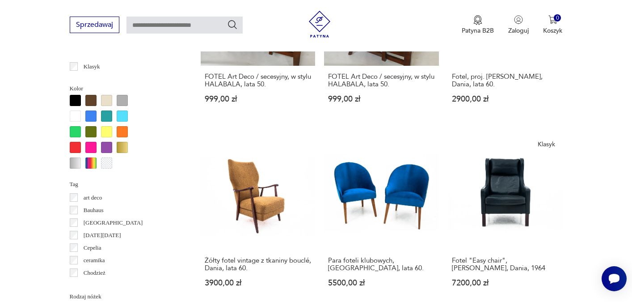
scroll to position [834, 0]
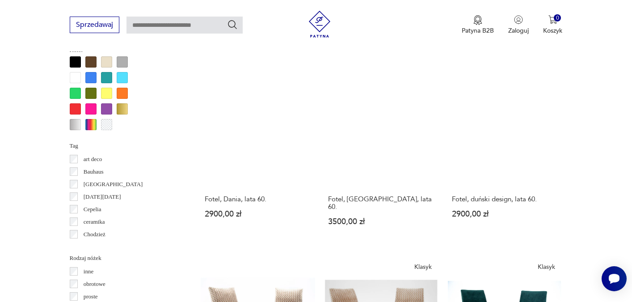
scroll to position [875, 0]
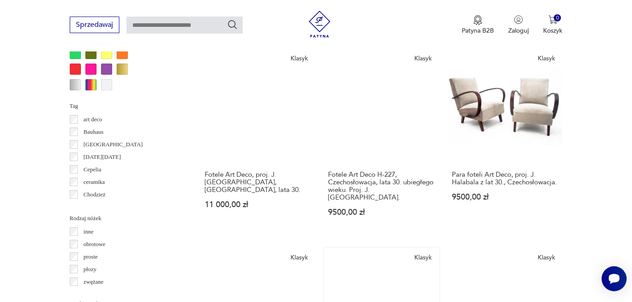
scroll to position [913, 0]
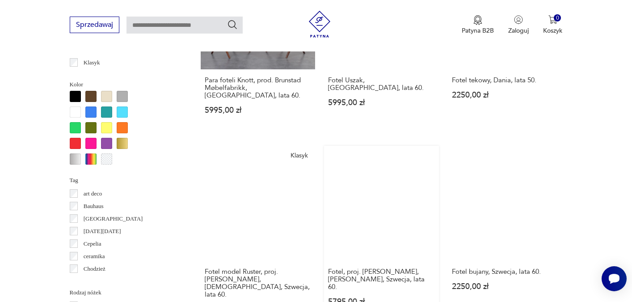
scroll to position [839, 0]
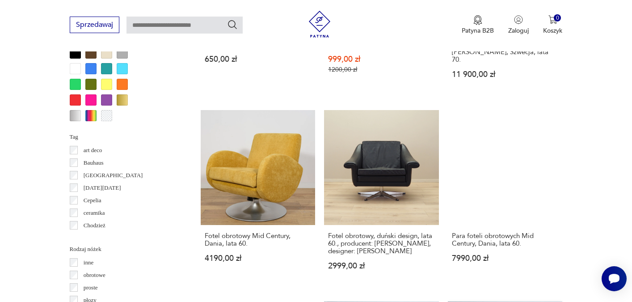
scroll to position [914, 0]
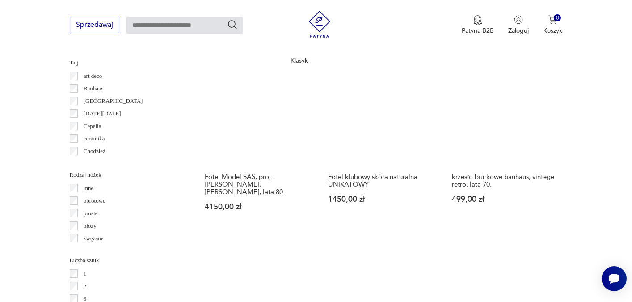
scroll to position [958, 0]
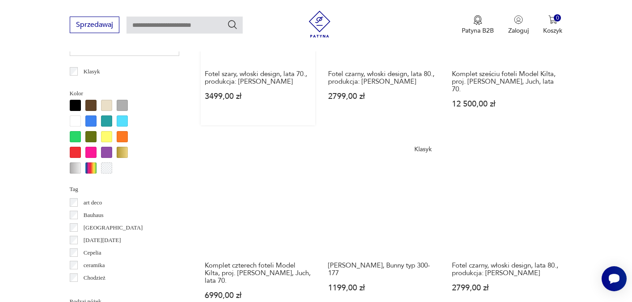
scroll to position [839, 0]
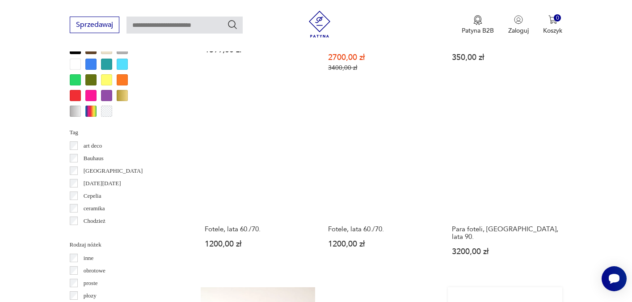
scroll to position [947, 0]
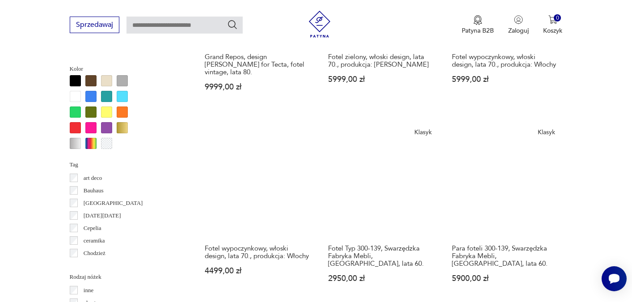
scroll to position [858, 0]
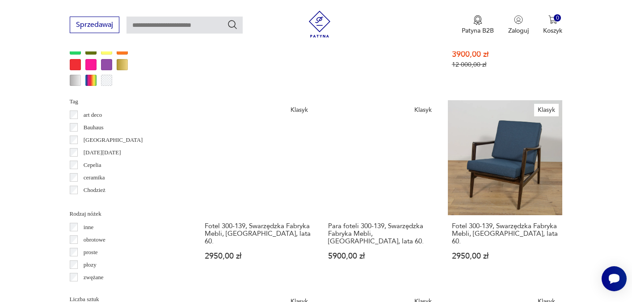
scroll to position [917, 0]
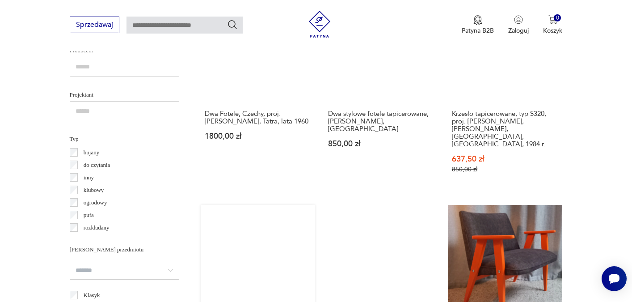
scroll to position [607, 0]
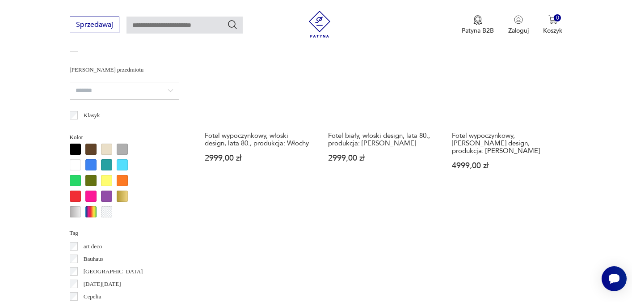
scroll to position [815, 0]
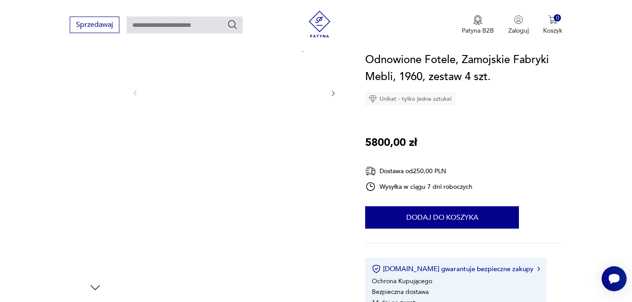
scroll to position [114, 0]
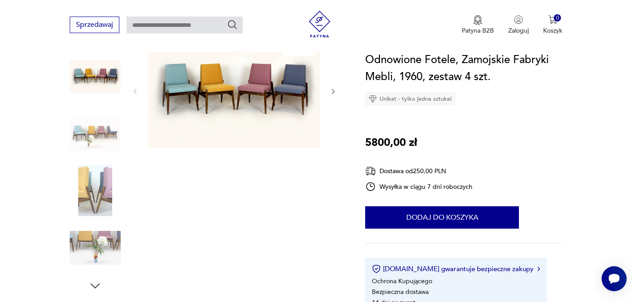
click at [292, 92] on img at bounding box center [234, 90] width 173 height 115
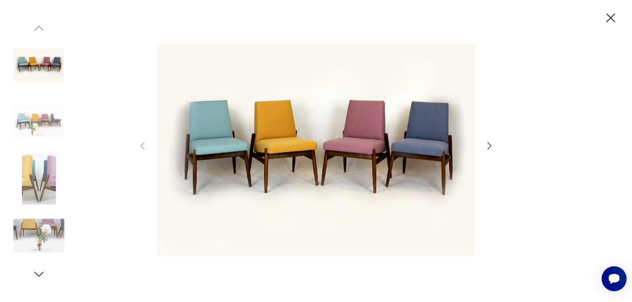
click at [485, 148] on icon "button" at bounding box center [489, 145] width 11 height 11
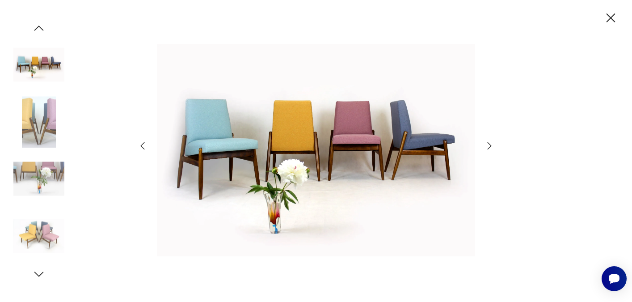
click at [487, 148] on icon "button" at bounding box center [489, 145] width 11 height 11
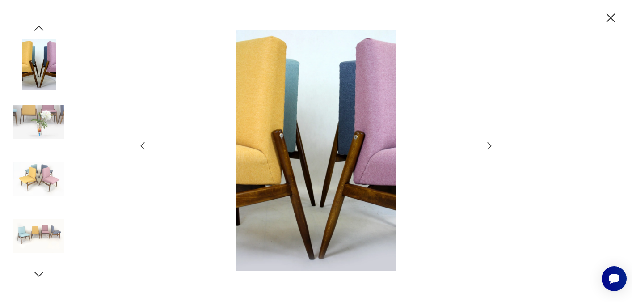
click at [487, 148] on icon "button" at bounding box center [489, 145] width 11 height 11
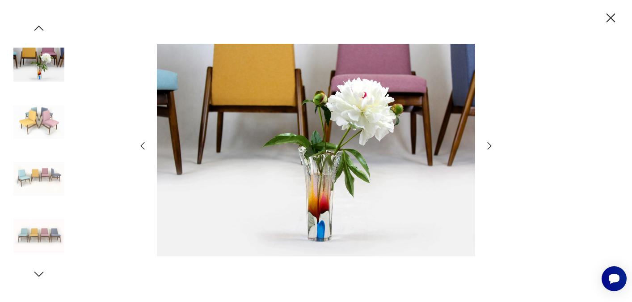
click at [487, 148] on icon "button" at bounding box center [489, 145] width 11 height 11
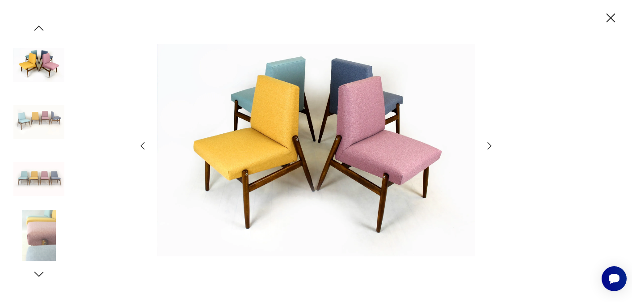
click at [487, 148] on icon "button" at bounding box center [489, 145] width 11 height 11
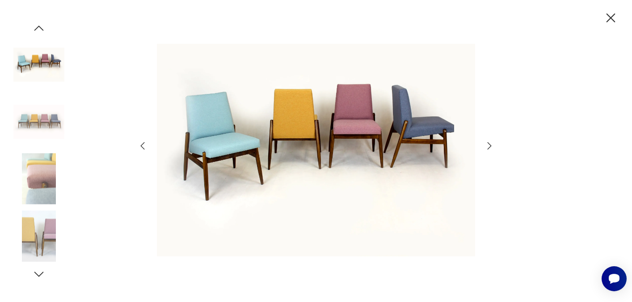
click at [610, 17] on icon "button" at bounding box center [611, 17] width 9 height 9
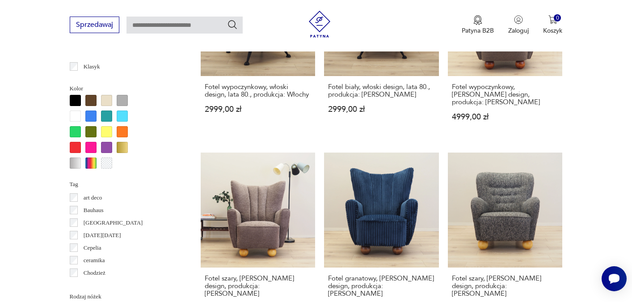
scroll to position [835, 0]
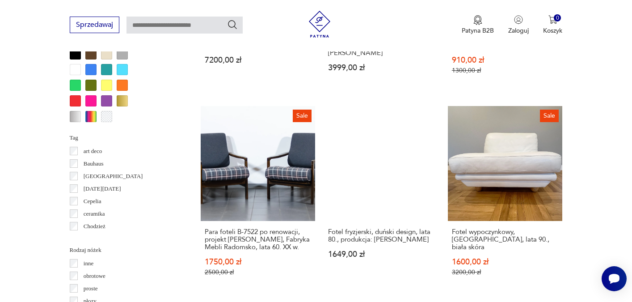
scroll to position [886, 0]
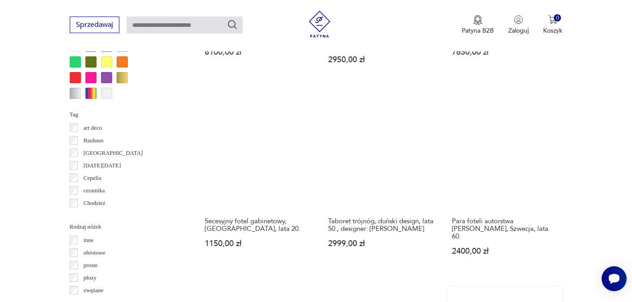
scroll to position [909, 0]
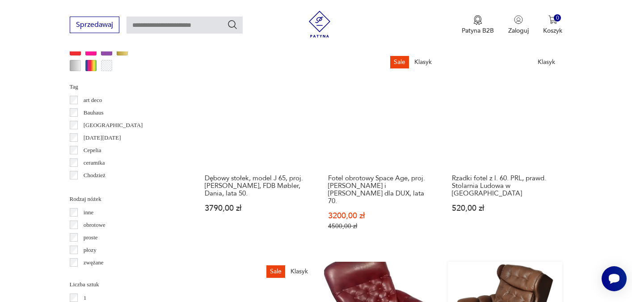
scroll to position [936, 0]
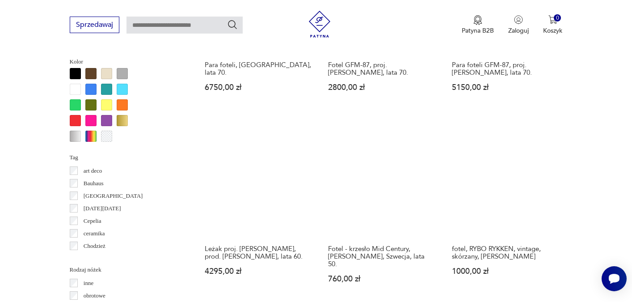
scroll to position [861, 0]
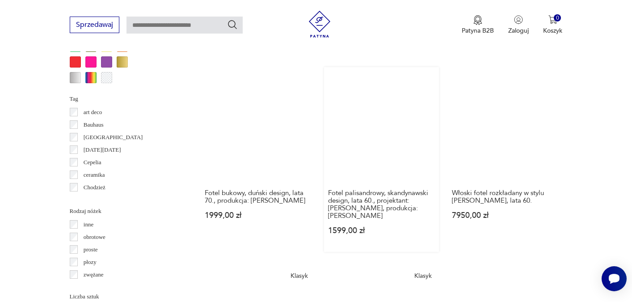
scroll to position [923, 0]
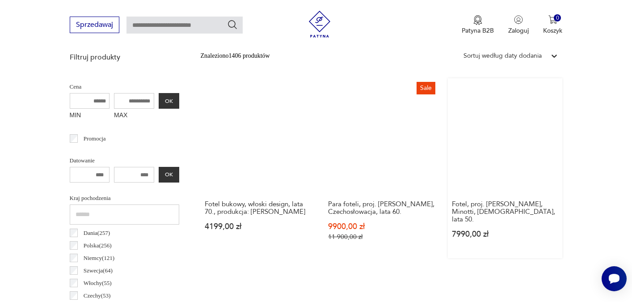
scroll to position [337, 0]
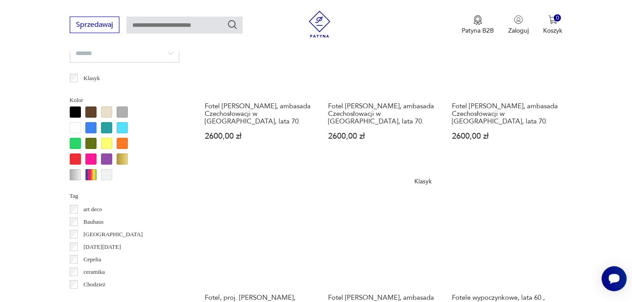
scroll to position [877, 0]
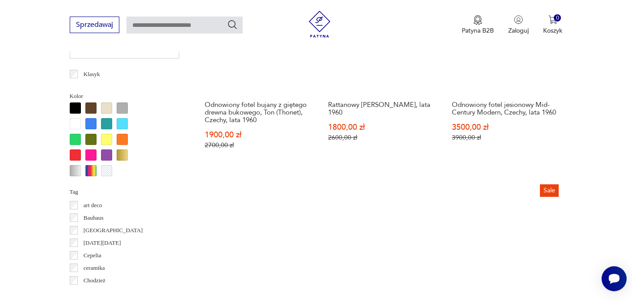
scroll to position [828, 0]
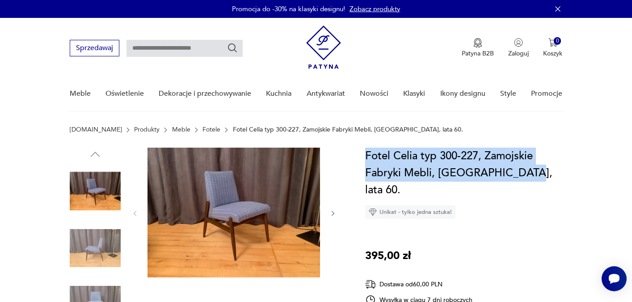
drag, startPoint x: 514, startPoint y: 171, endPoint x: 368, endPoint y: 156, distance: 147.0
click at [368, 156] on h1 "Fotel Celia typ 300-227, Zamojskie Fabryki Mebli, [GEOGRAPHIC_DATA], lata 60." at bounding box center [463, 173] width 197 height 51
copy h1 "Fotel Celia typ 300-227, Zamojskie Fabryki Mebli, [GEOGRAPHIC_DATA], lata 60."
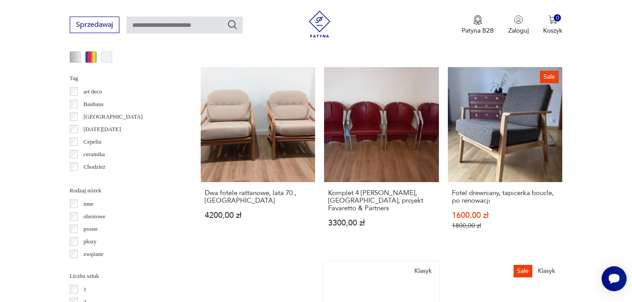
scroll to position [941, 0]
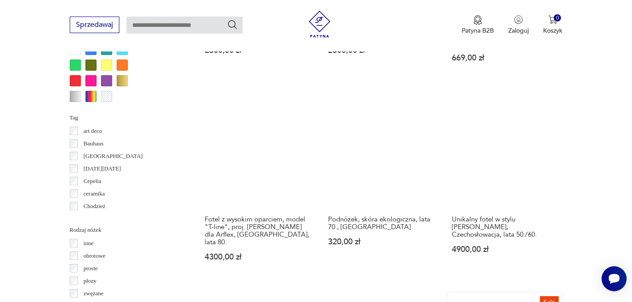
scroll to position [908, 0]
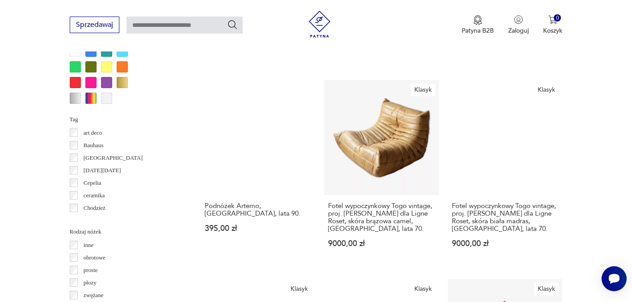
scroll to position [899, 0]
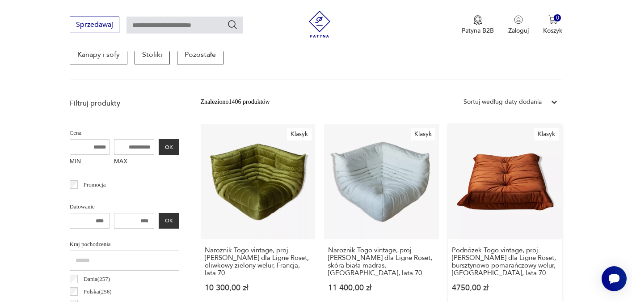
scroll to position [279, 0]
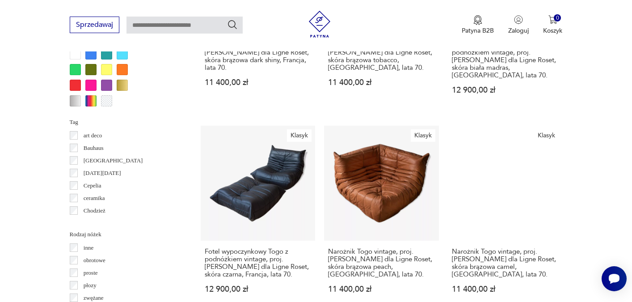
scroll to position [897, 0]
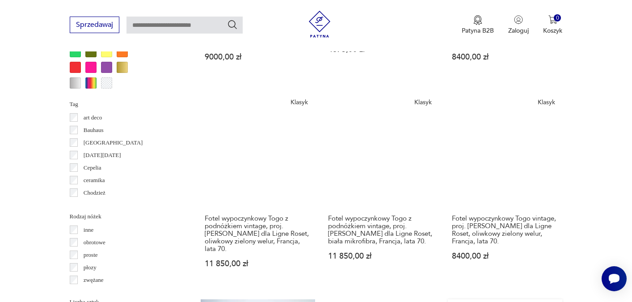
scroll to position [918, 0]
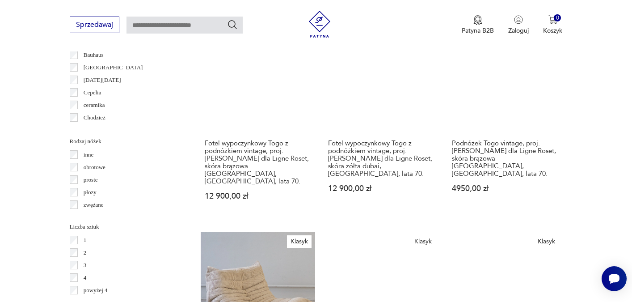
scroll to position [1061, 0]
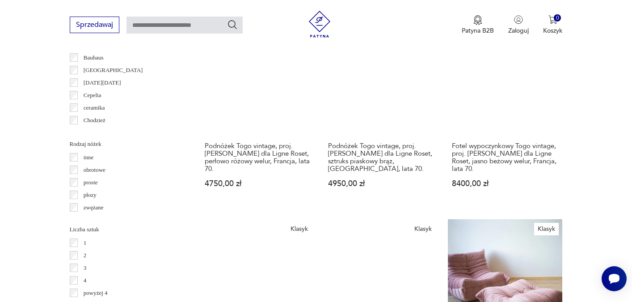
scroll to position [1012, 0]
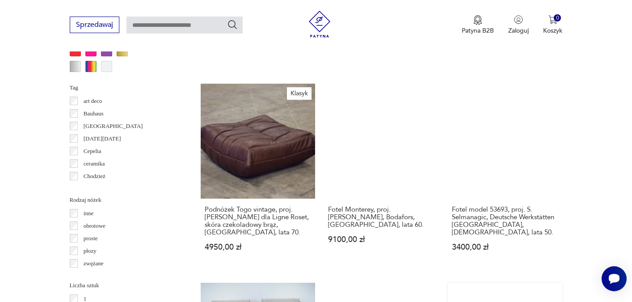
scroll to position [951, 0]
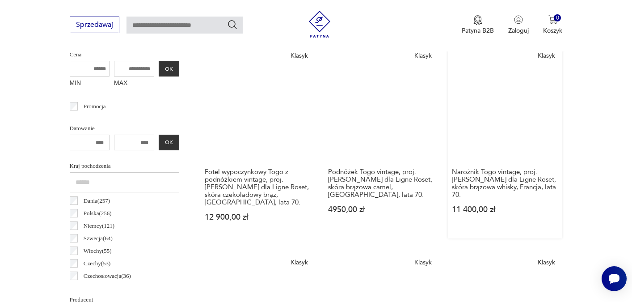
scroll to position [238, 0]
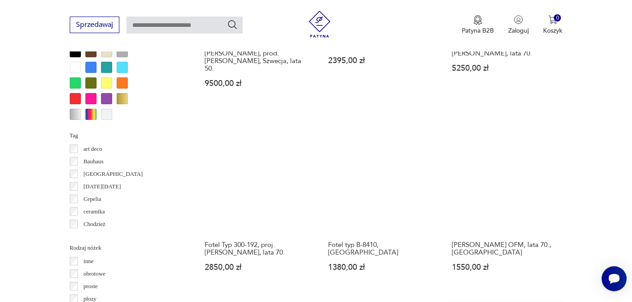
scroll to position [886, 0]
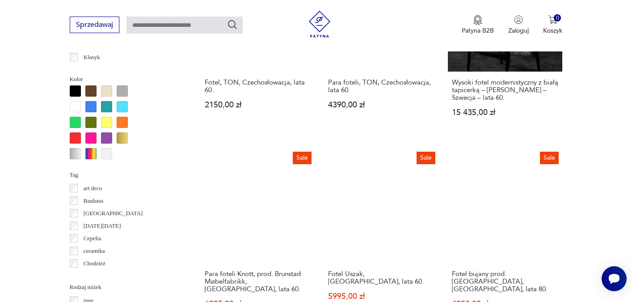
scroll to position [844, 0]
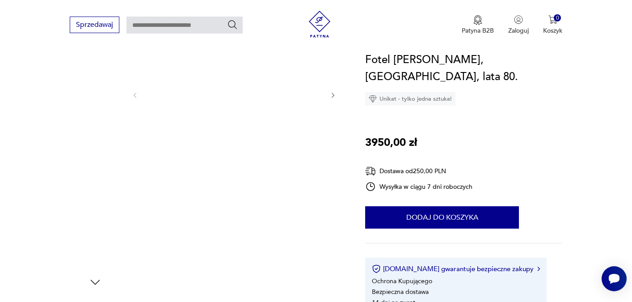
scroll to position [118, 0]
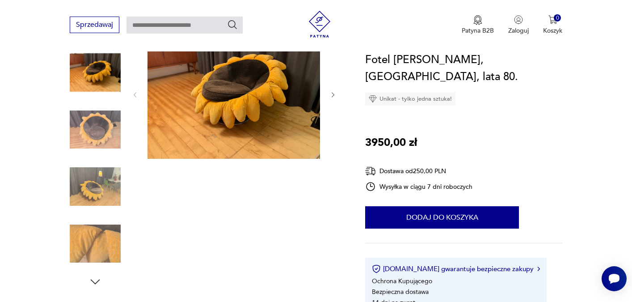
click at [110, 183] on img at bounding box center [95, 186] width 51 height 51
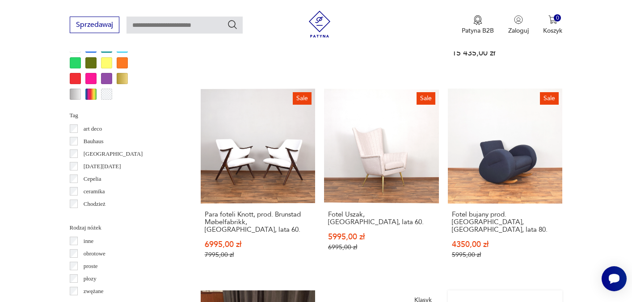
scroll to position [923, 0]
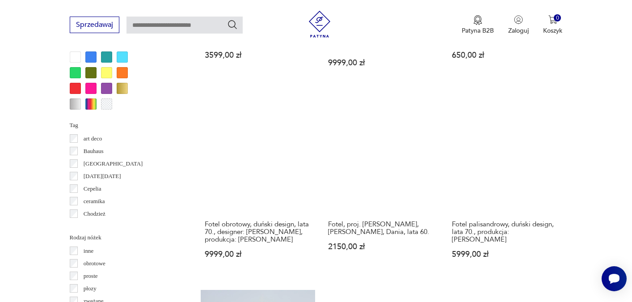
scroll to position [904, 0]
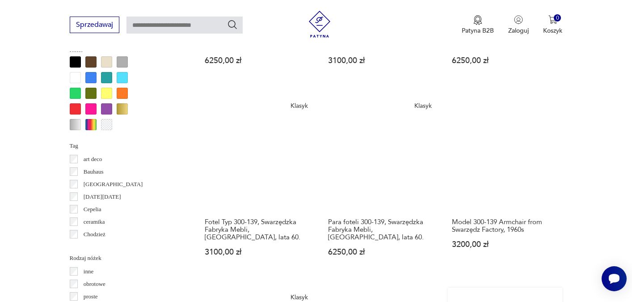
scroll to position [884, 0]
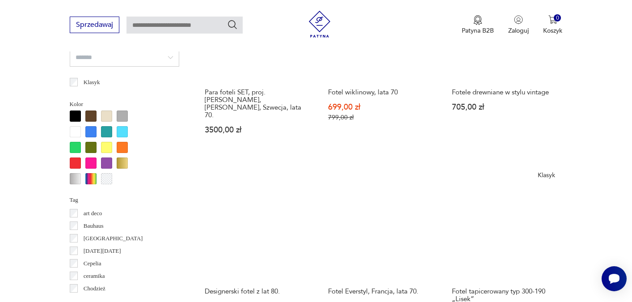
scroll to position [822, 0]
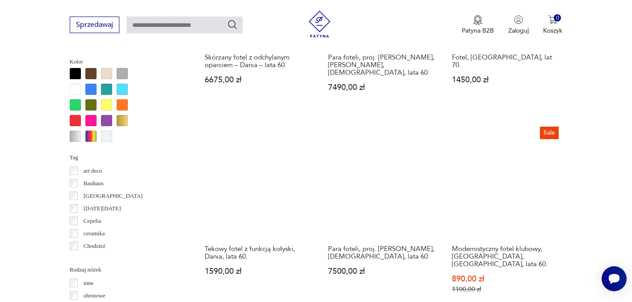
scroll to position [863, 0]
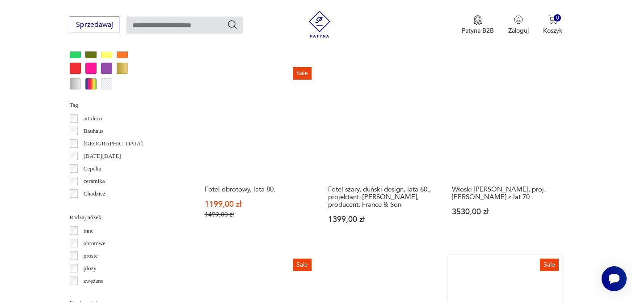
scroll to position [918, 0]
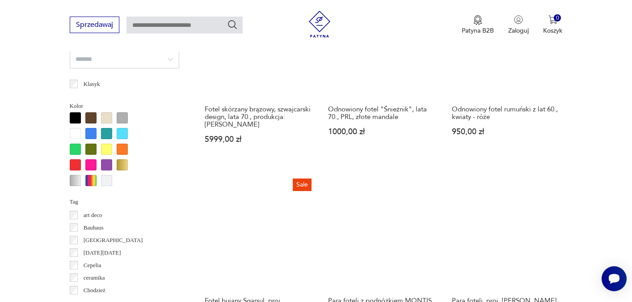
scroll to position [838, 0]
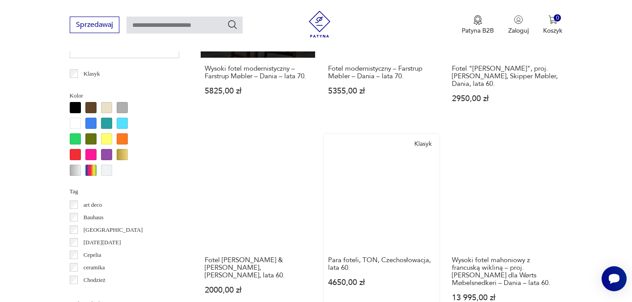
scroll to position [857, 0]
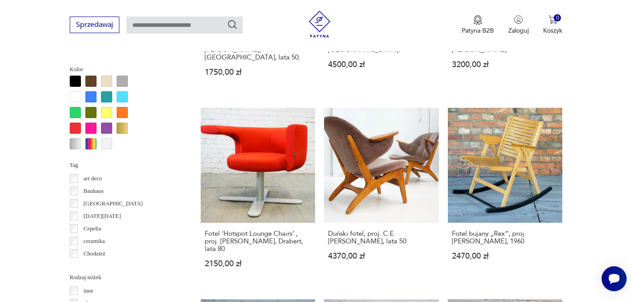
scroll to position [861, 0]
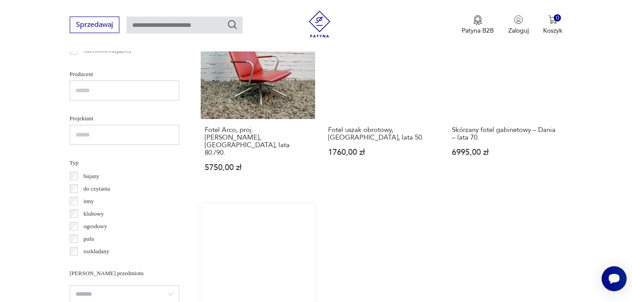
scroll to position [583, 0]
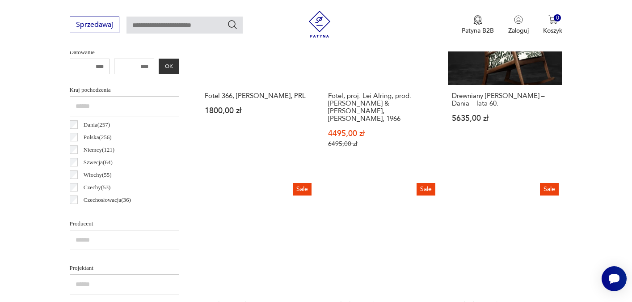
scroll to position [435, 0]
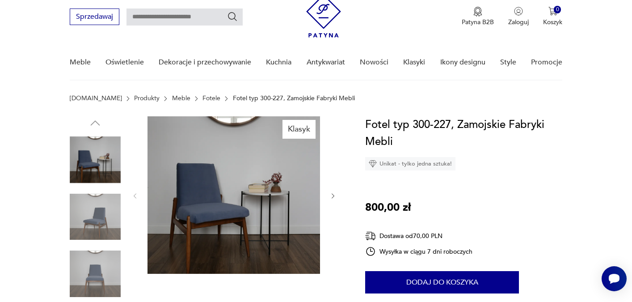
scroll to position [74, 0]
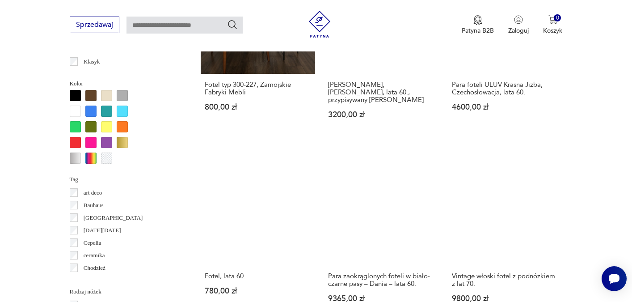
scroll to position [842, 0]
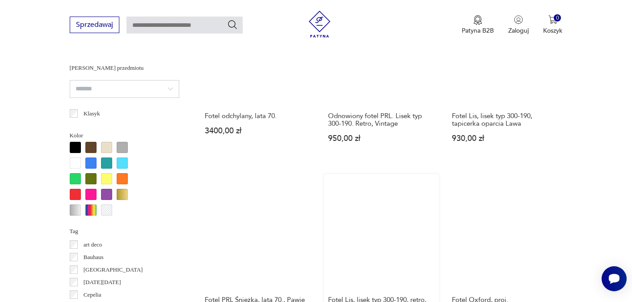
scroll to position [787, 0]
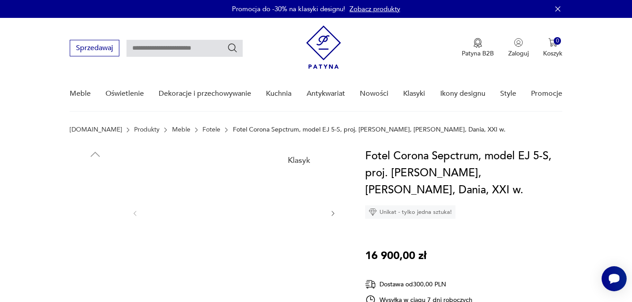
click at [88, 254] on img at bounding box center [95, 248] width 51 height 51
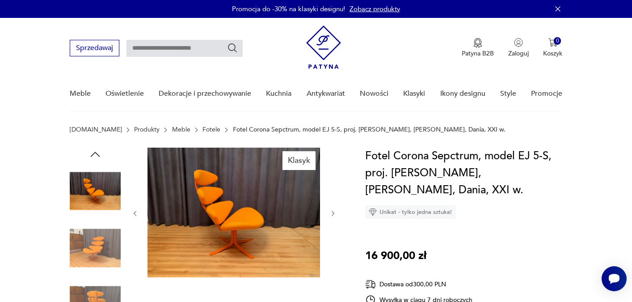
click at [332, 213] on icon "button" at bounding box center [334, 214] width 8 height 8
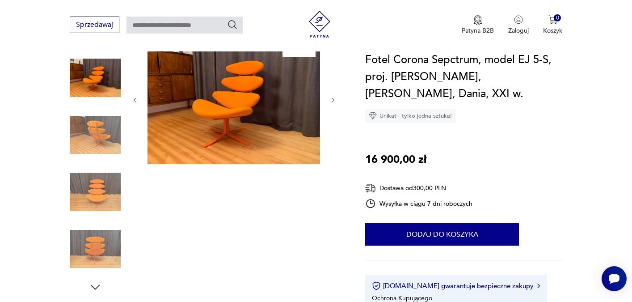
scroll to position [72, 0]
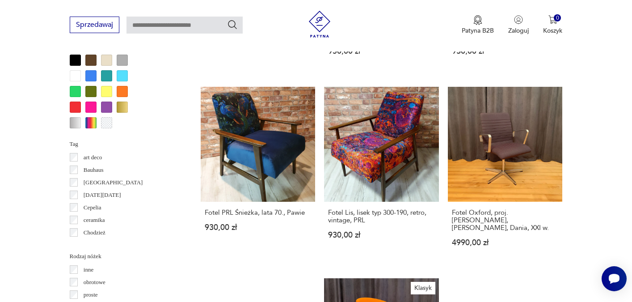
scroll to position [875, 0]
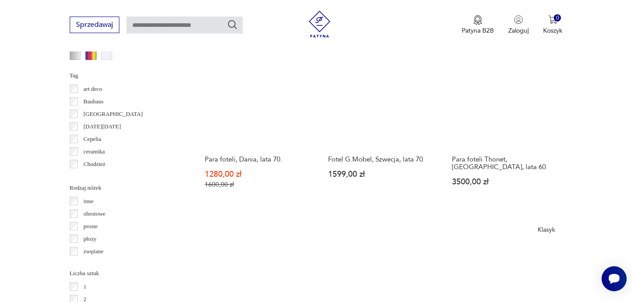
scroll to position [946, 0]
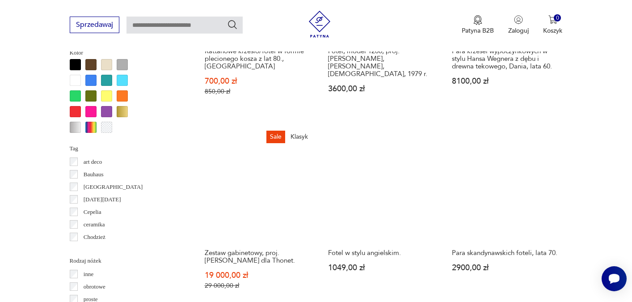
scroll to position [878, 0]
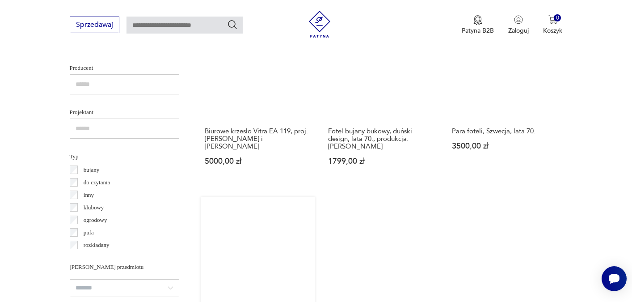
scroll to position [588, 0]
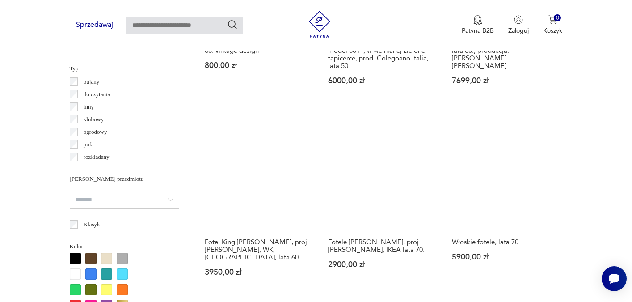
scroll to position [684, 0]
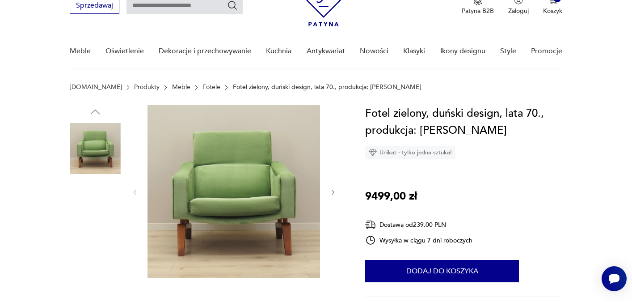
scroll to position [46, 0]
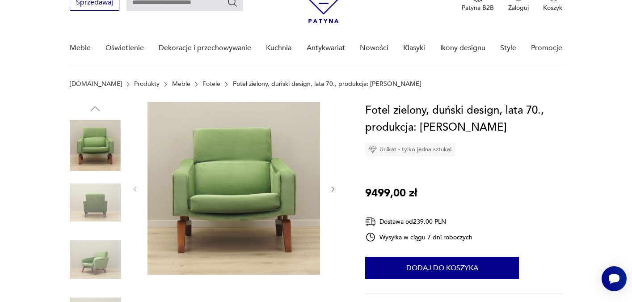
click at [332, 188] on icon "button" at bounding box center [334, 190] width 8 height 8
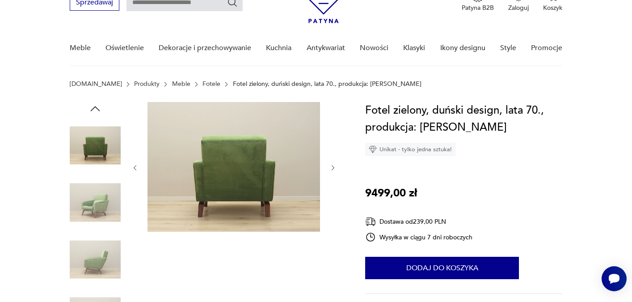
click at [332, 188] on div at bounding box center [234, 167] width 206 height 131
click at [334, 166] on icon "button" at bounding box center [334, 168] width 8 height 8
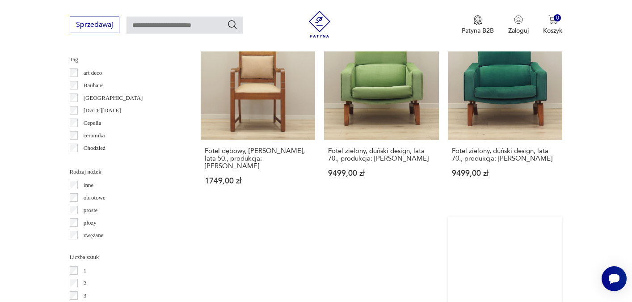
scroll to position [984, 0]
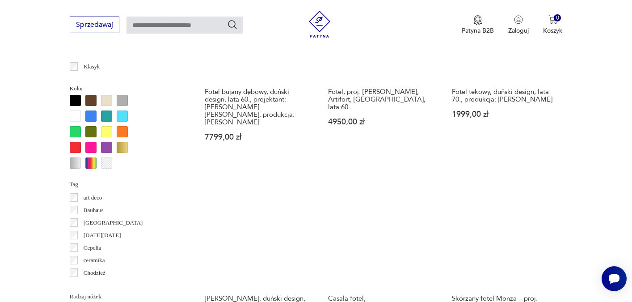
scroll to position [906, 0]
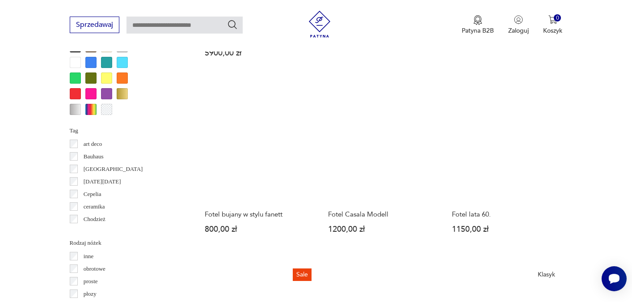
scroll to position [890, 0]
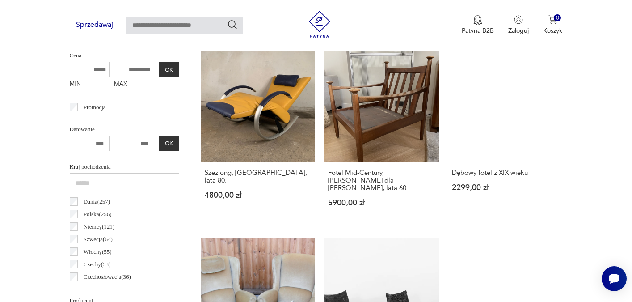
scroll to position [238, 0]
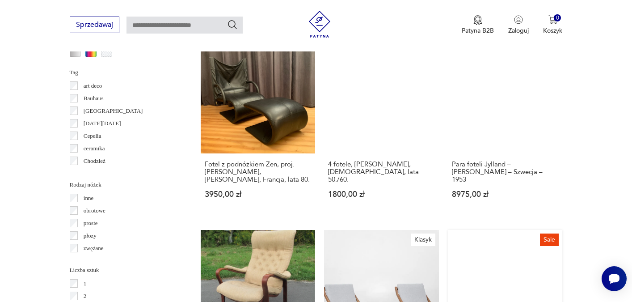
scroll to position [958, 0]
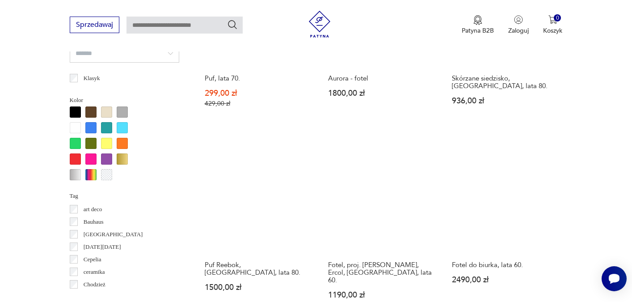
scroll to position [880, 0]
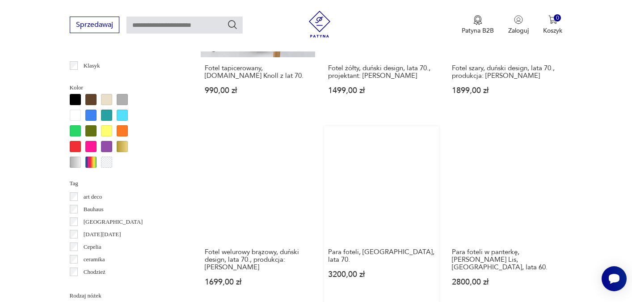
scroll to position [837, 0]
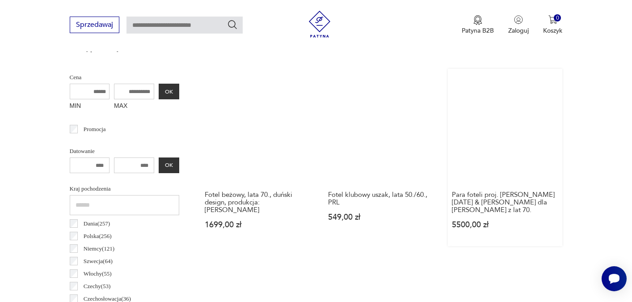
scroll to position [334, 0]
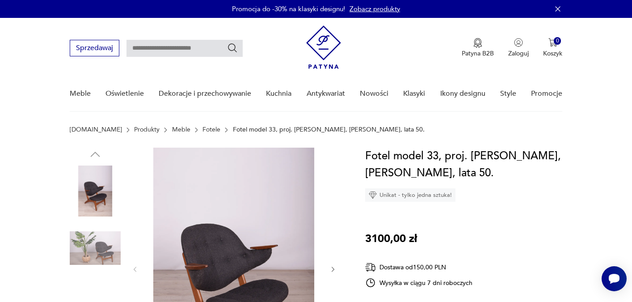
scroll to position [109, 0]
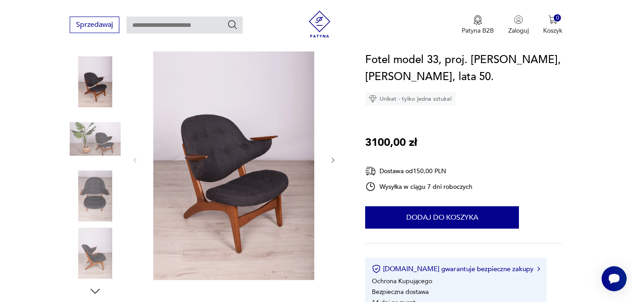
click at [102, 141] on img at bounding box center [95, 139] width 51 height 51
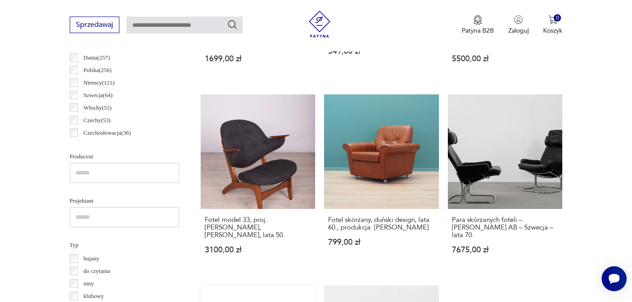
scroll to position [501, 0]
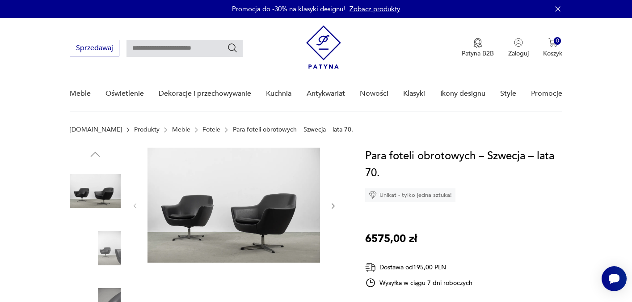
click at [101, 251] on img at bounding box center [95, 248] width 51 height 51
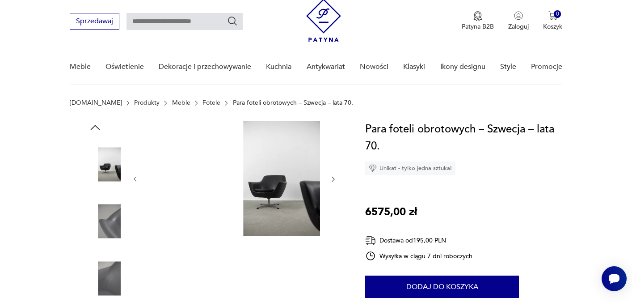
scroll to position [102, 0]
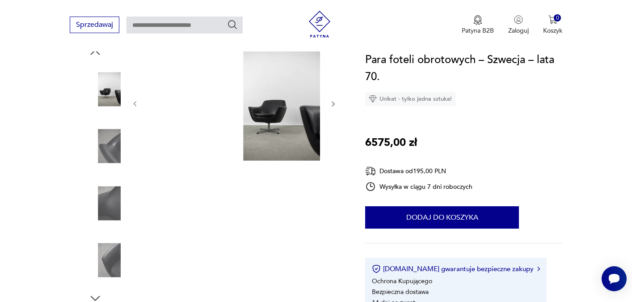
click at [299, 114] on img at bounding box center [234, 103] width 173 height 115
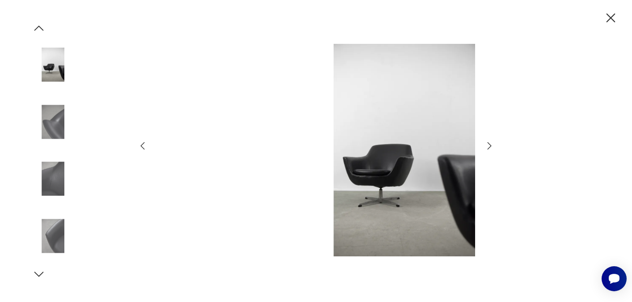
click at [489, 147] on icon "button" at bounding box center [489, 145] width 11 height 11
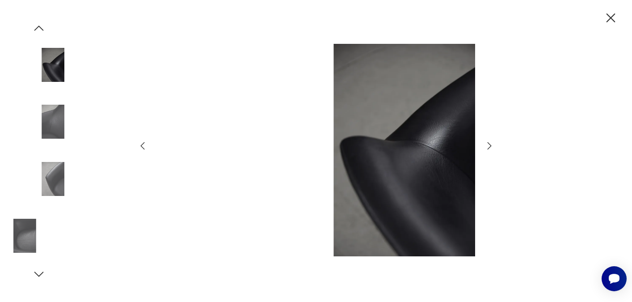
click at [489, 147] on icon "button" at bounding box center [489, 145] width 11 height 11
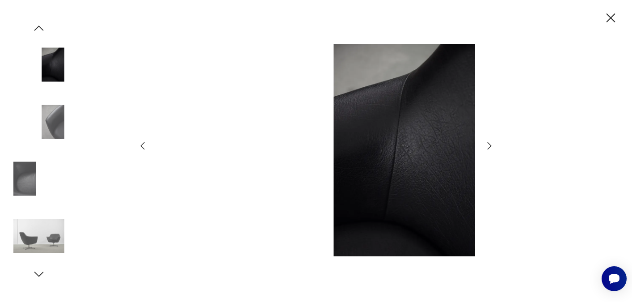
click at [489, 147] on icon "button" at bounding box center [489, 145] width 11 height 11
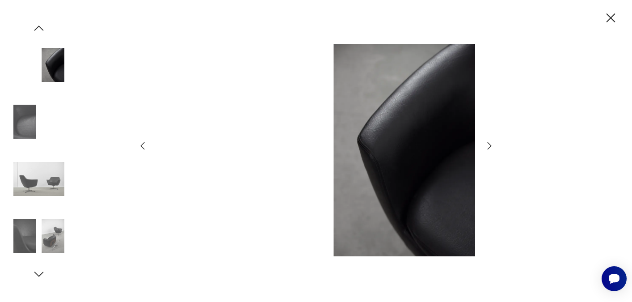
click at [489, 147] on icon "button" at bounding box center [489, 145] width 11 height 11
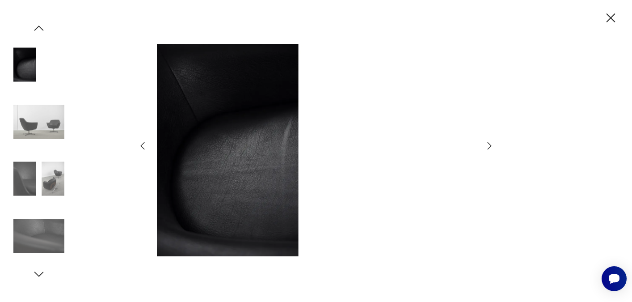
click at [489, 147] on icon "button" at bounding box center [489, 145] width 11 height 11
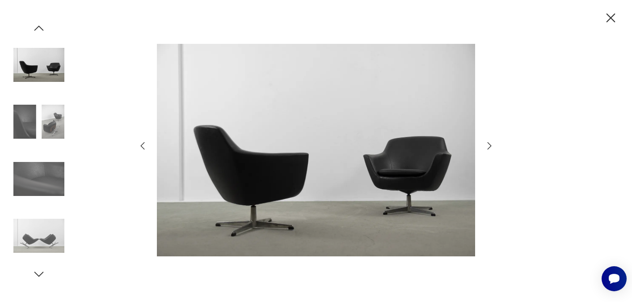
scroll to position [501, 0]
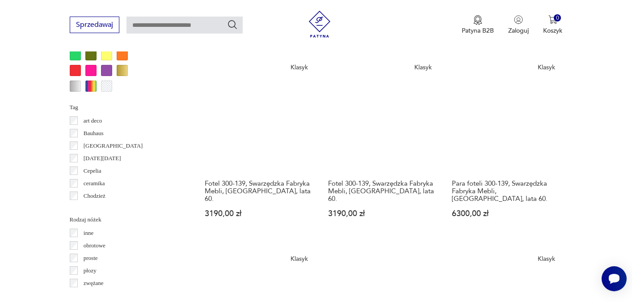
scroll to position [927, 0]
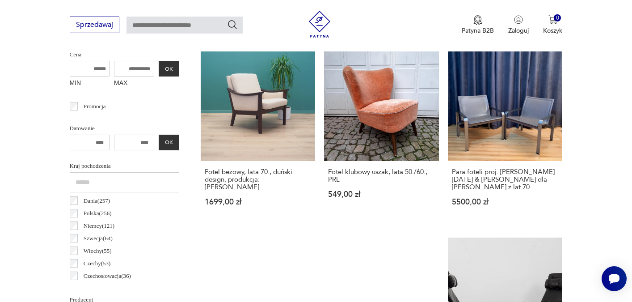
scroll to position [238, 0]
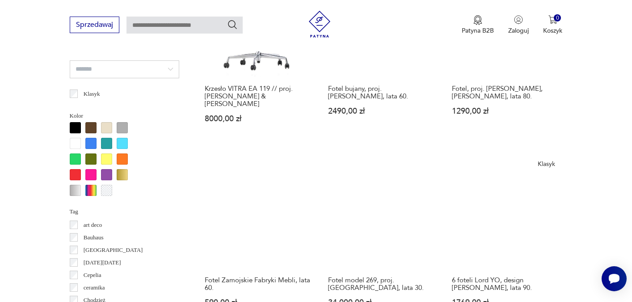
scroll to position [837, 0]
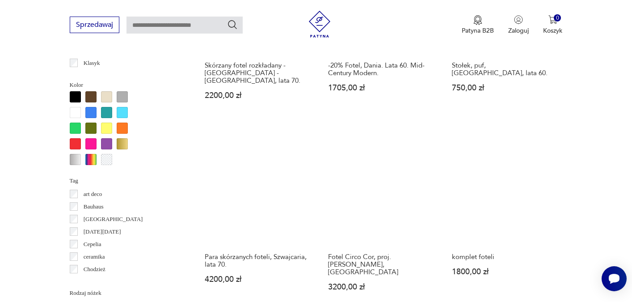
scroll to position [856, 0]
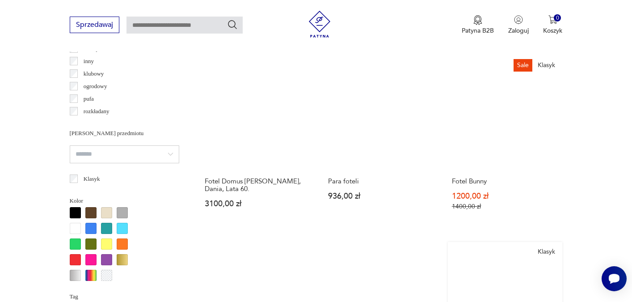
scroll to position [777, 0]
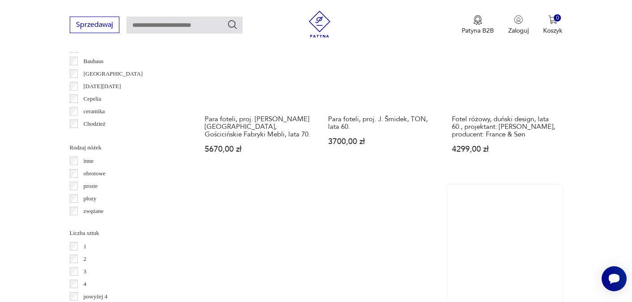
scroll to position [985, 0]
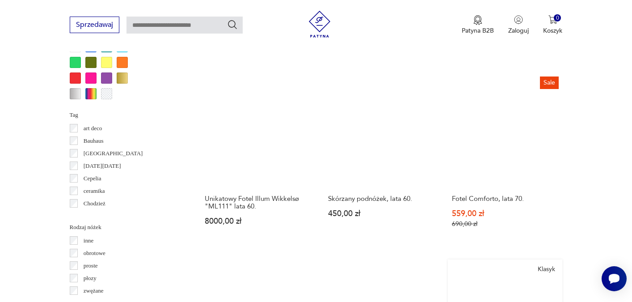
scroll to position [921, 0]
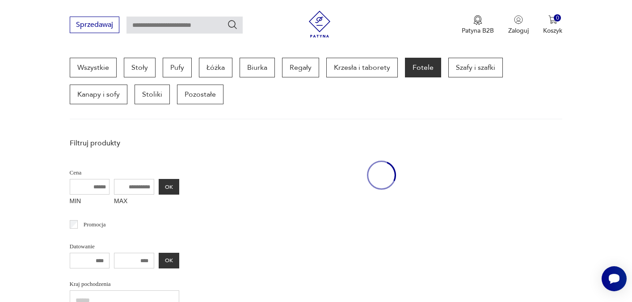
scroll to position [238, 0]
click at [101, 0] on div "Sprzedawaj Patyna B2B Zaloguj 0 Koszyk Twój koszyk ( 0 ) Brak produktów w koszy…" at bounding box center [316, 25] width 632 height 51
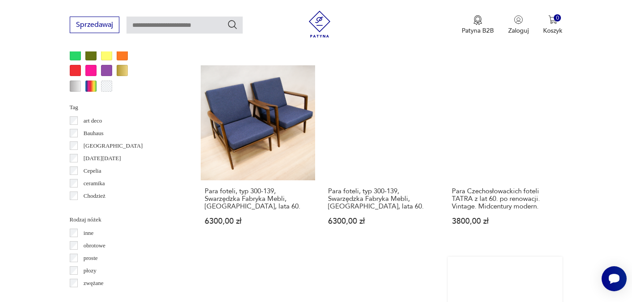
scroll to position [939, 0]
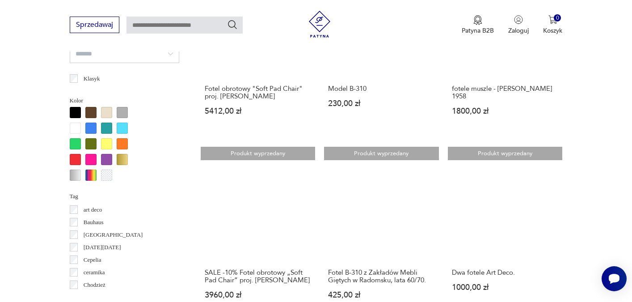
scroll to position [833, 0]
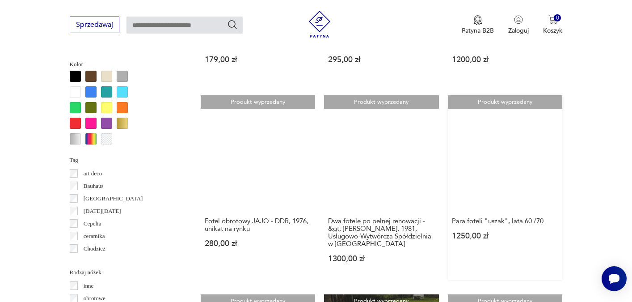
scroll to position [897, 0]
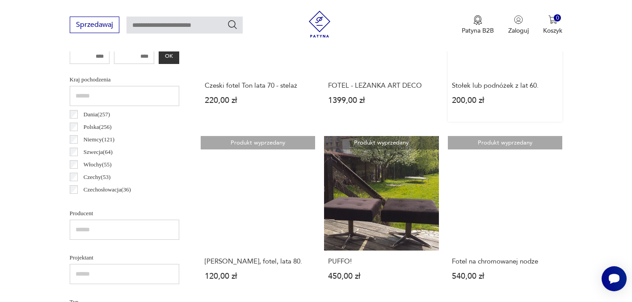
scroll to position [446, 0]
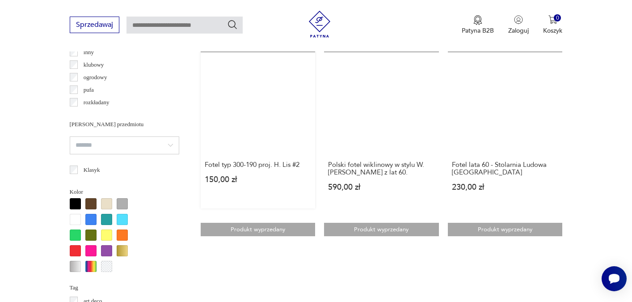
scroll to position [756, 0]
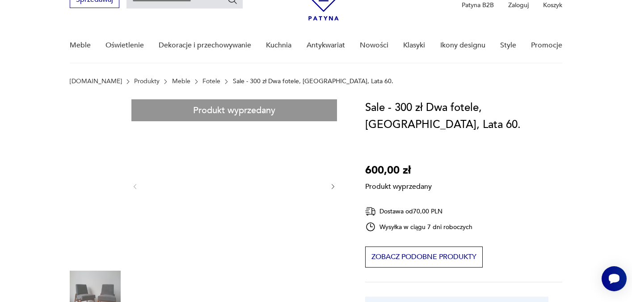
scroll to position [51, 0]
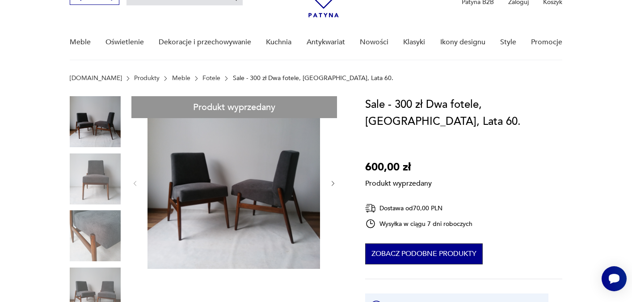
click at [429, 243] on button "Zobacz podobne produkty" at bounding box center [424, 253] width 118 height 21
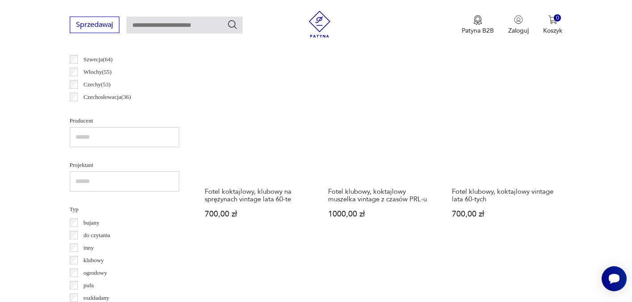
scroll to position [537, 0]
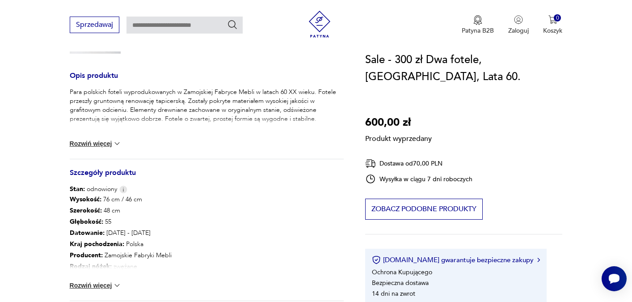
scroll to position [317, 0]
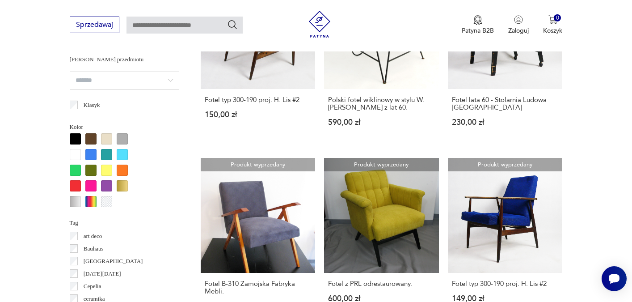
scroll to position [896, 0]
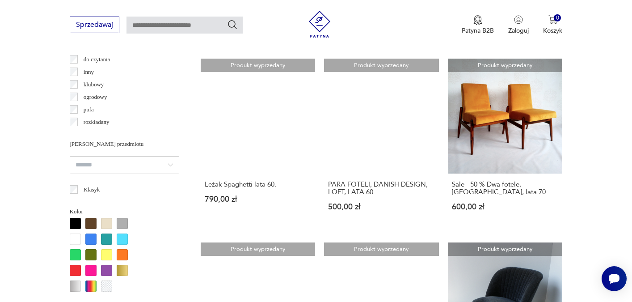
scroll to position [655, 0]
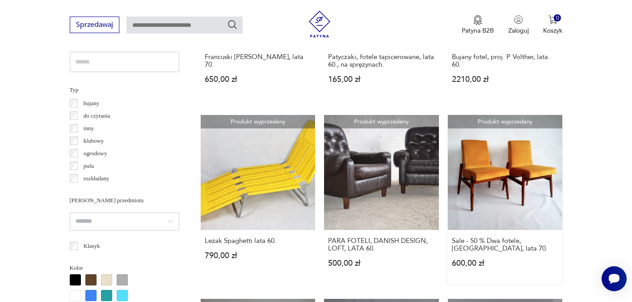
click at [448, 128] on link "Produkt wyprzedany Sale - 50 % Dwa fotele, Polska, lata 70. 600,00 zł" at bounding box center [505, 199] width 115 height 169
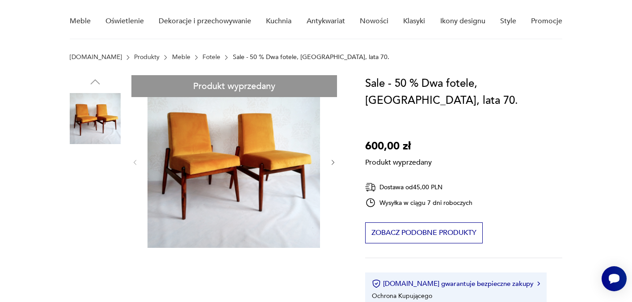
scroll to position [100, 0]
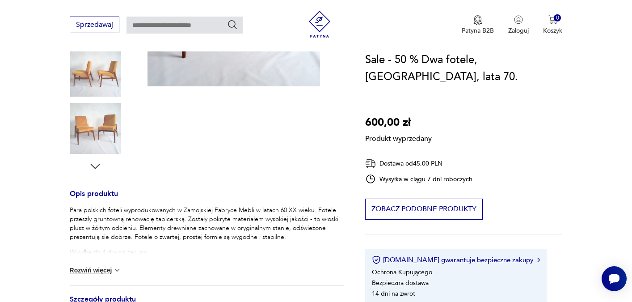
scroll to position [236, 0]
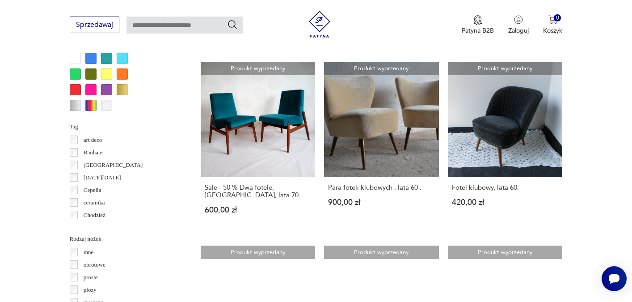
scroll to position [901, 0]
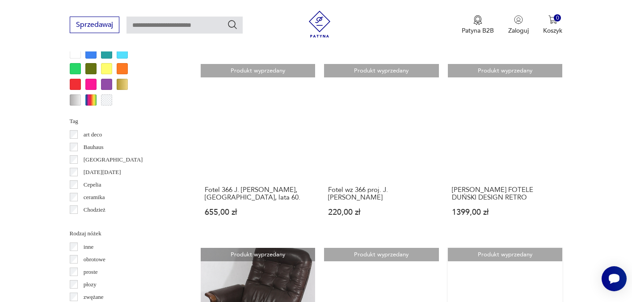
scroll to position [908, 0]
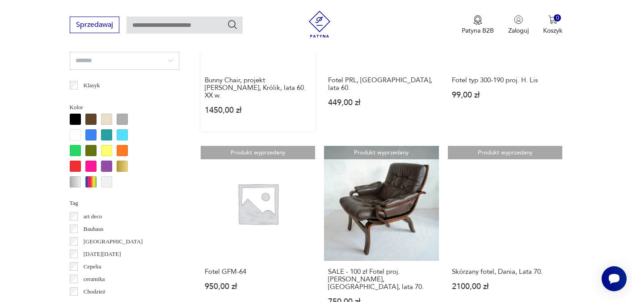
scroll to position [818, 0]
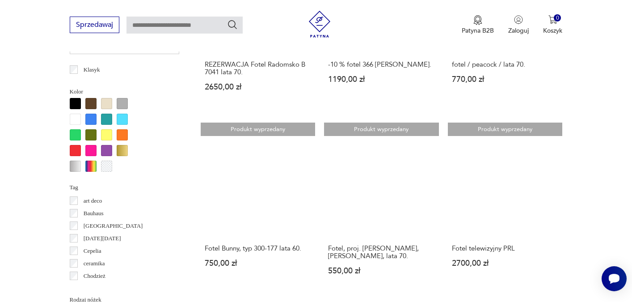
scroll to position [831, 0]
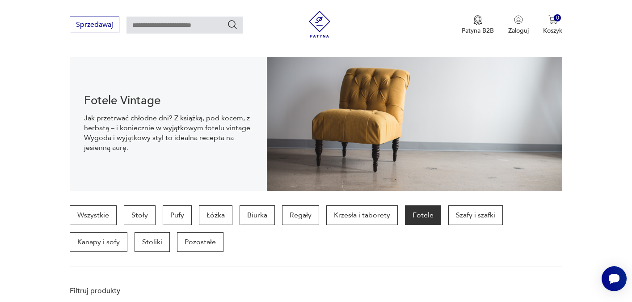
scroll to position [203, 0]
